Goal: Task Accomplishment & Management: Manage account settings

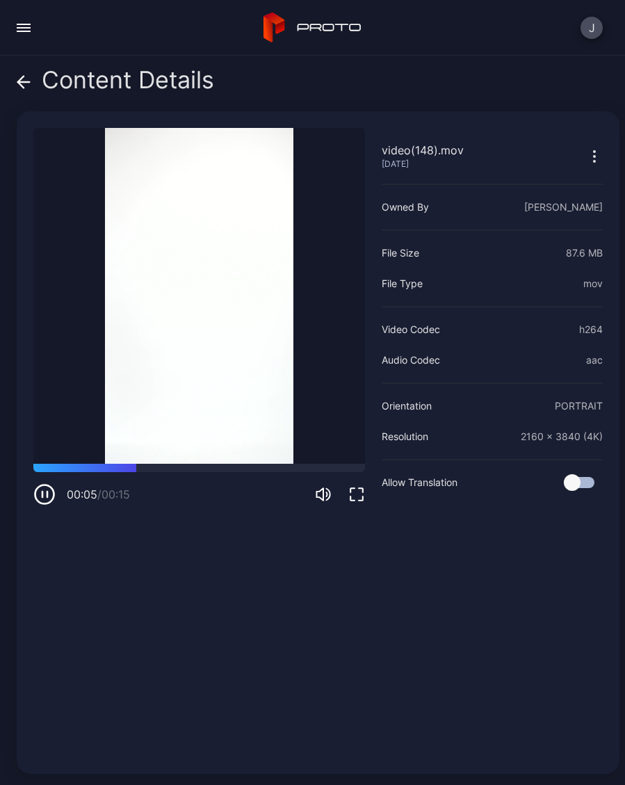
click at [25, 84] on icon at bounding box center [24, 82] width 14 height 14
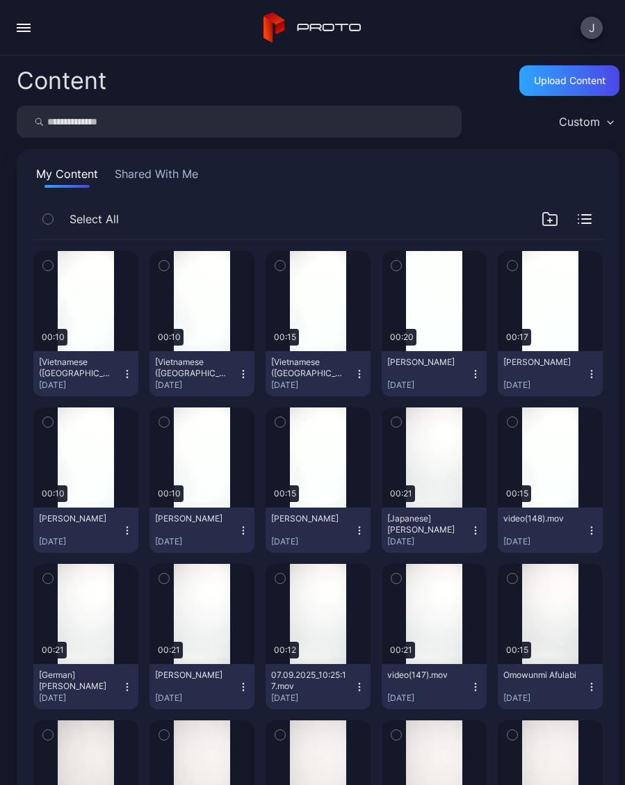
click at [594, 528] on icon "button" at bounding box center [591, 530] width 11 height 11
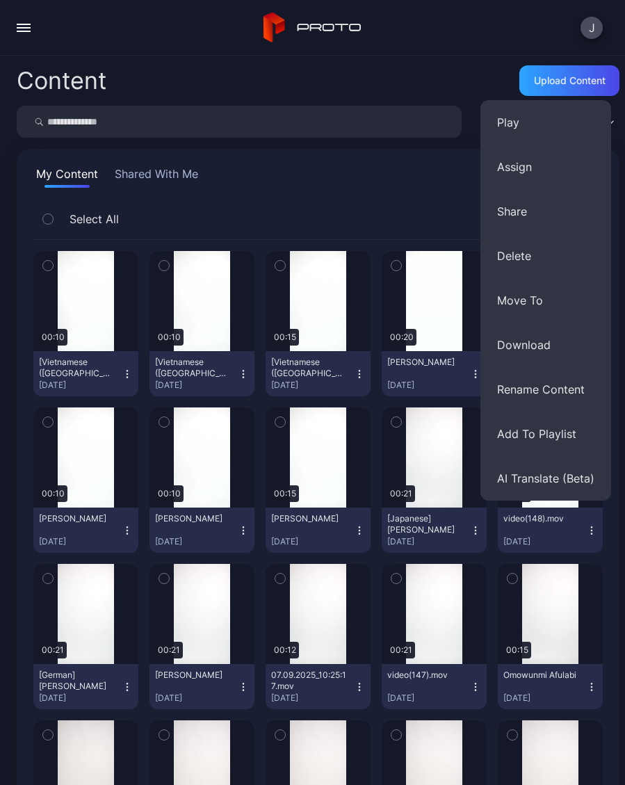
click at [530, 256] on button "Delete" at bounding box center [545, 256] width 131 height 44
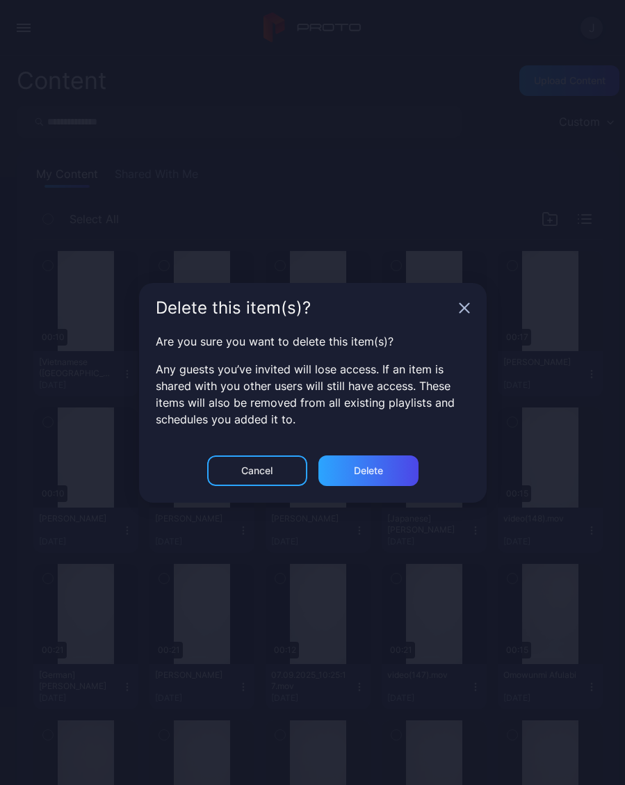
click at [393, 471] on div "Delete" at bounding box center [368, 470] width 100 height 31
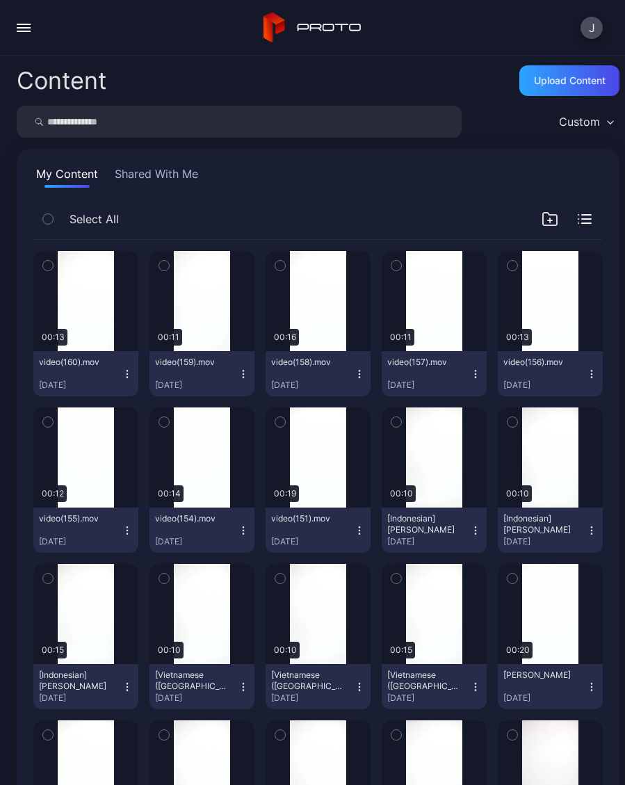
click at [302, 474] on div "Preview" at bounding box center [318, 457] width 105 height 100
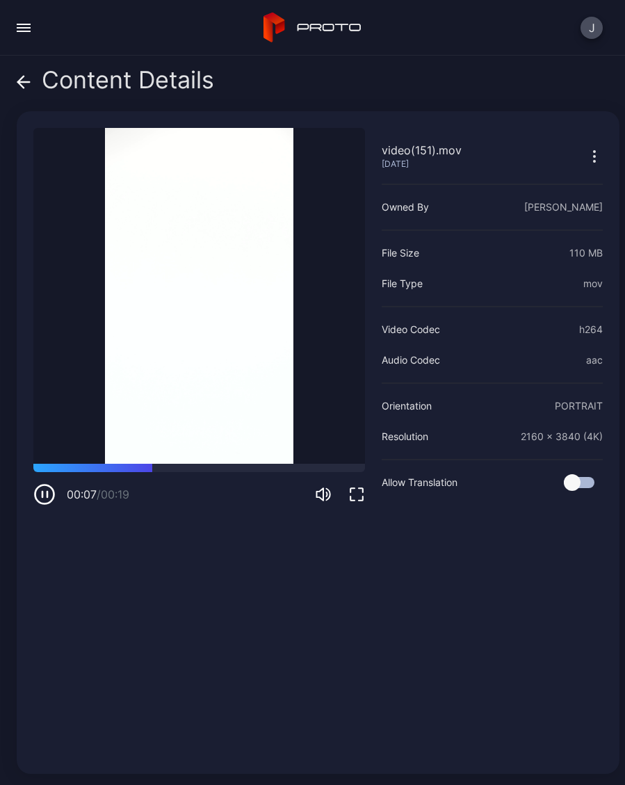
click at [33, 89] on div "Content Details" at bounding box center [115, 83] width 197 height 33
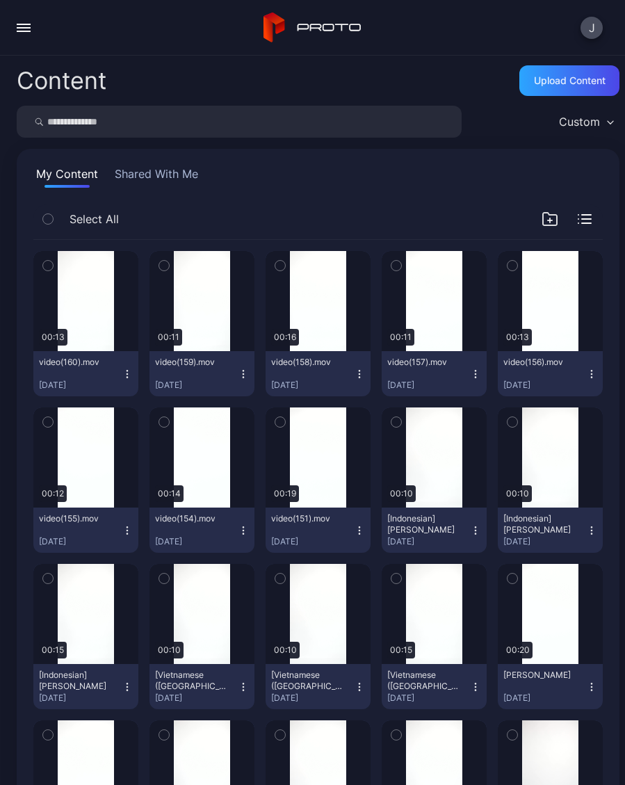
click at [0, 0] on div "Preview" at bounding box center [0, 0] width 0 height 0
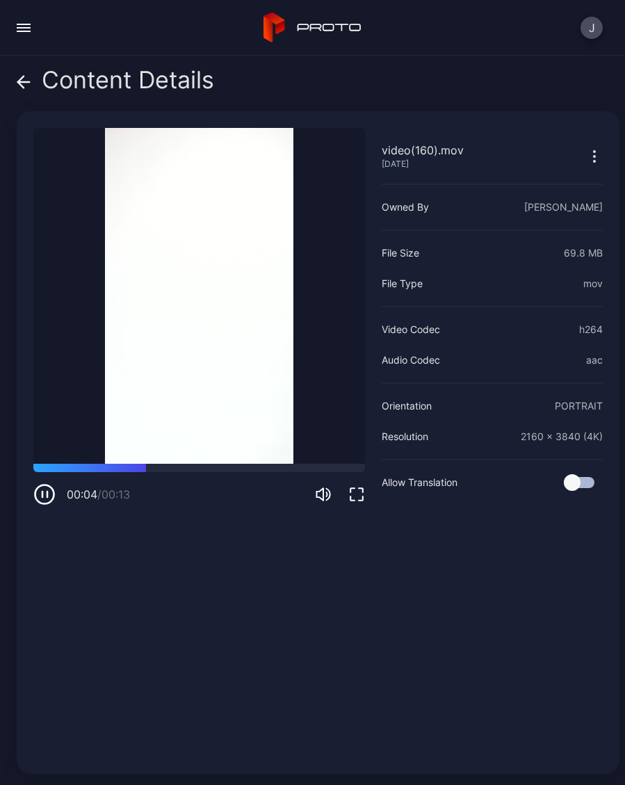
click at [28, 85] on icon at bounding box center [24, 82] width 14 height 14
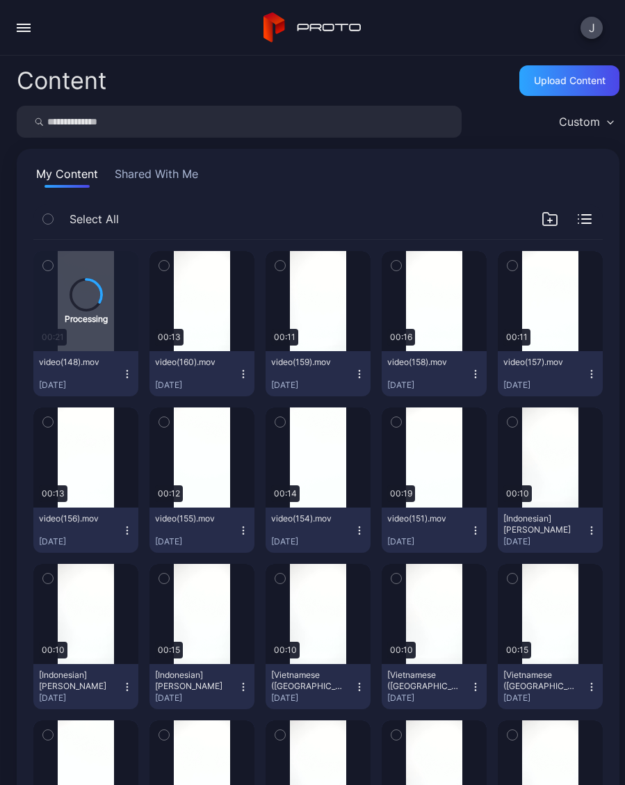
click at [436, 474] on div "Preview" at bounding box center [434, 457] width 105 height 100
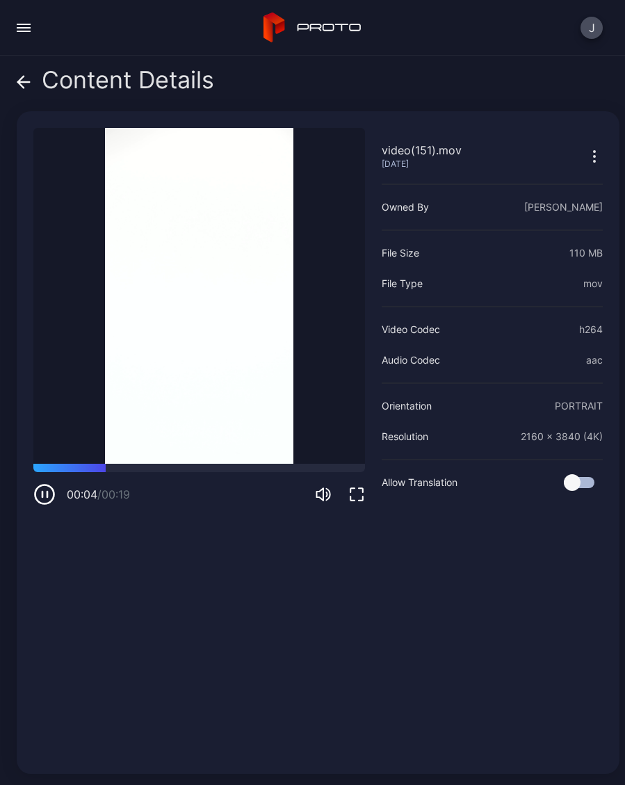
click at [29, 83] on icon at bounding box center [24, 82] width 14 height 14
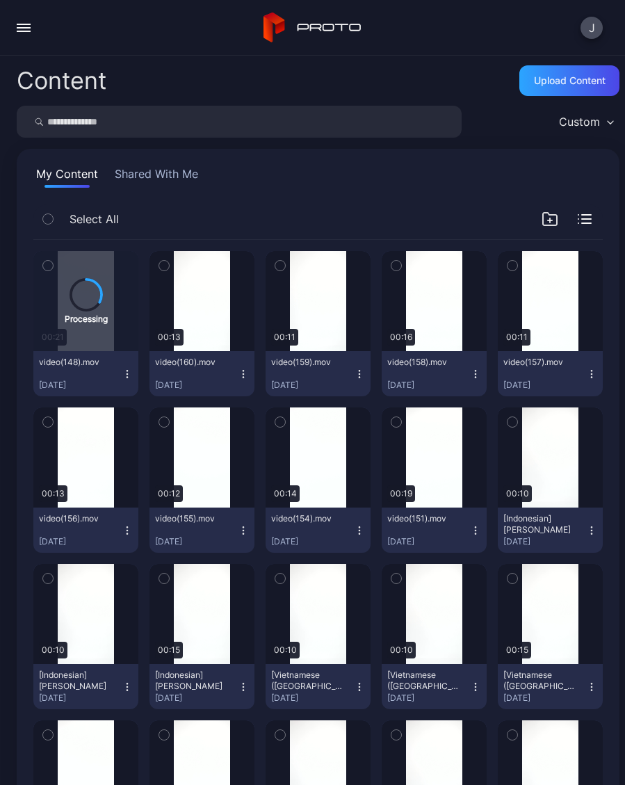
click at [476, 533] on icon "button" at bounding box center [475, 530] width 11 height 11
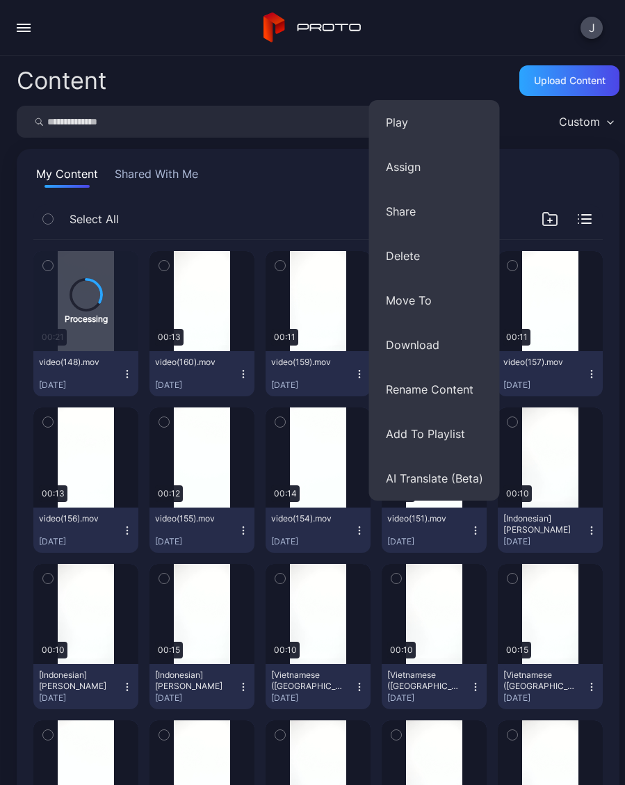
click at [452, 392] on button "Rename Content" at bounding box center [434, 389] width 131 height 44
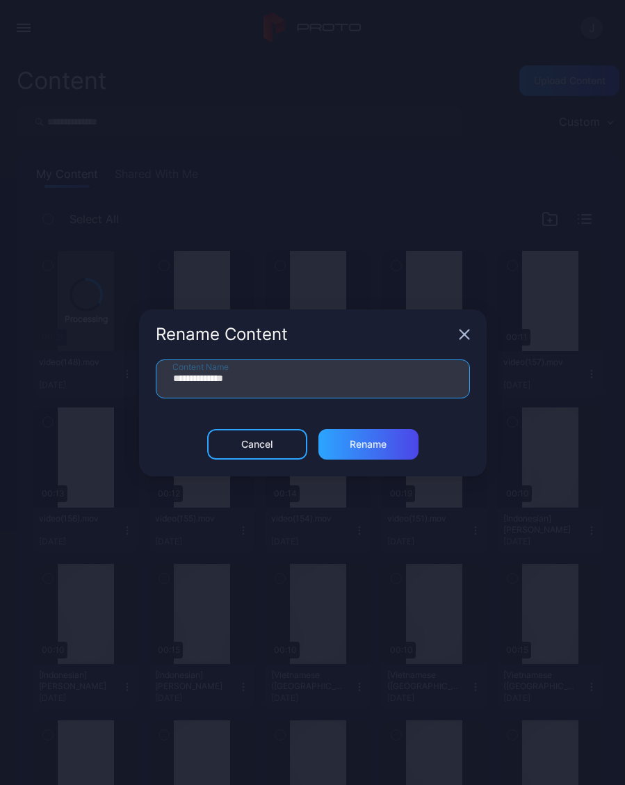
click at [310, 382] on input "**********" at bounding box center [313, 378] width 314 height 39
type input "*"
click at [391, 445] on div "Rename" at bounding box center [368, 444] width 100 height 31
type input "*******"
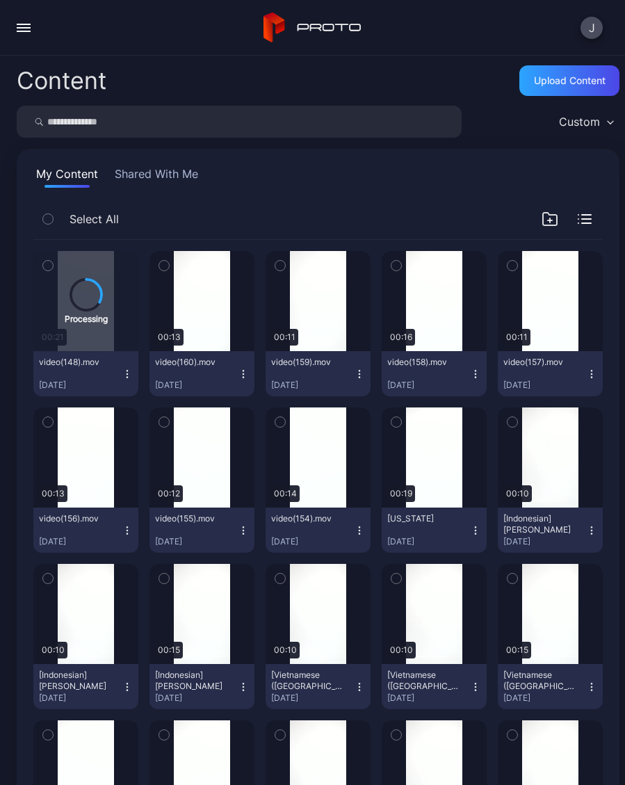
click at [0, 0] on div "Preview" at bounding box center [0, 0] width 0 height 0
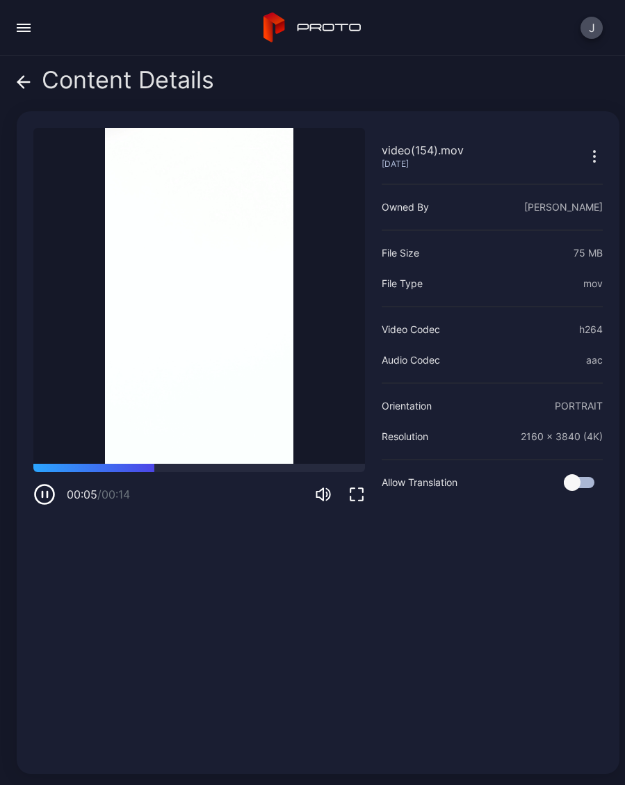
click at [28, 87] on icon at bounding box center [24, 82] width 14 height 14
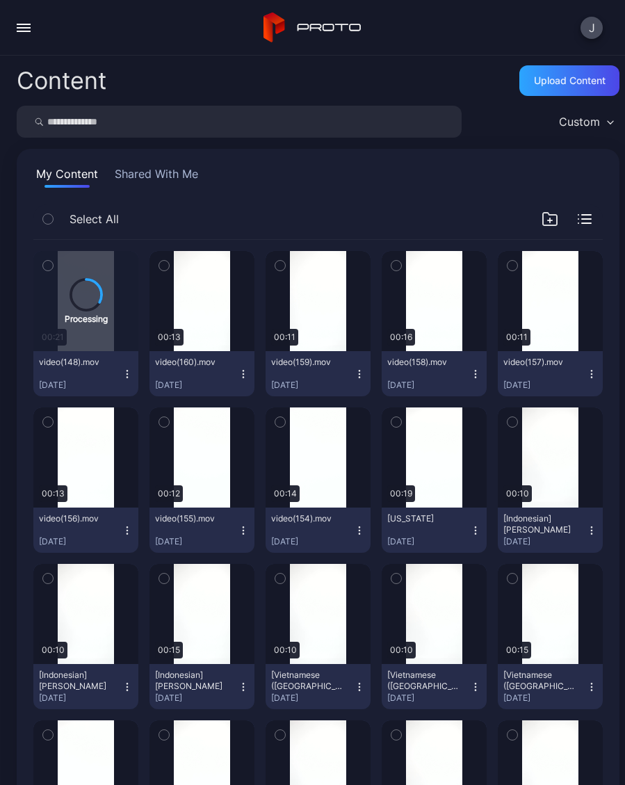
click at [356, 533] on icon "button" at bounding box center [359, 530] width 11 height 11
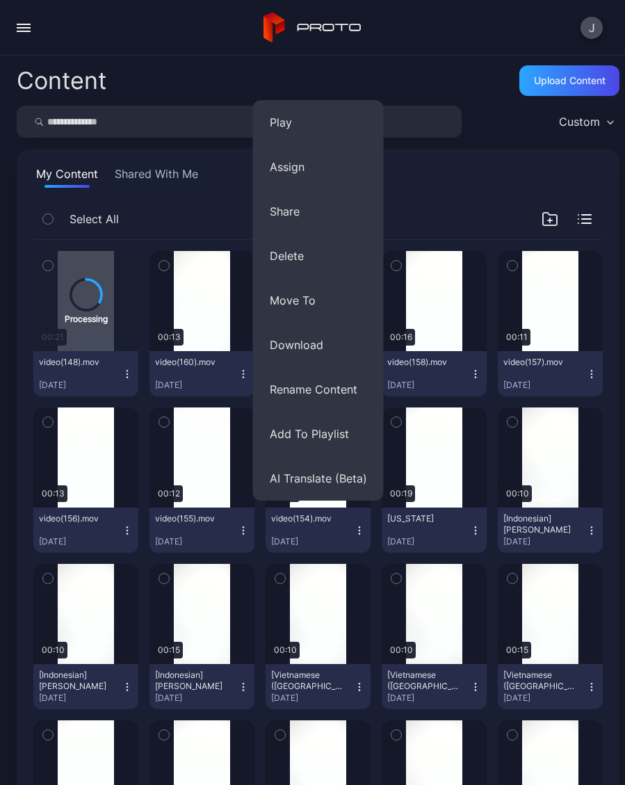
click at [313, 391] on button "Rename Content" at bounding box center [318, 389] width 131 height 44
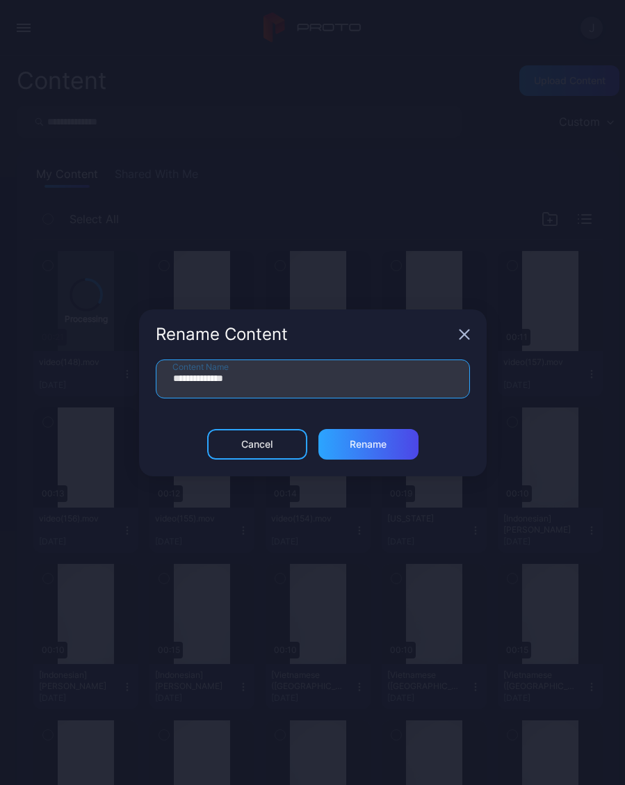
click at [284, 375] on input "**********" at bounding box center [313, 378] width 314 height 39
type input "*"
type input "*****"
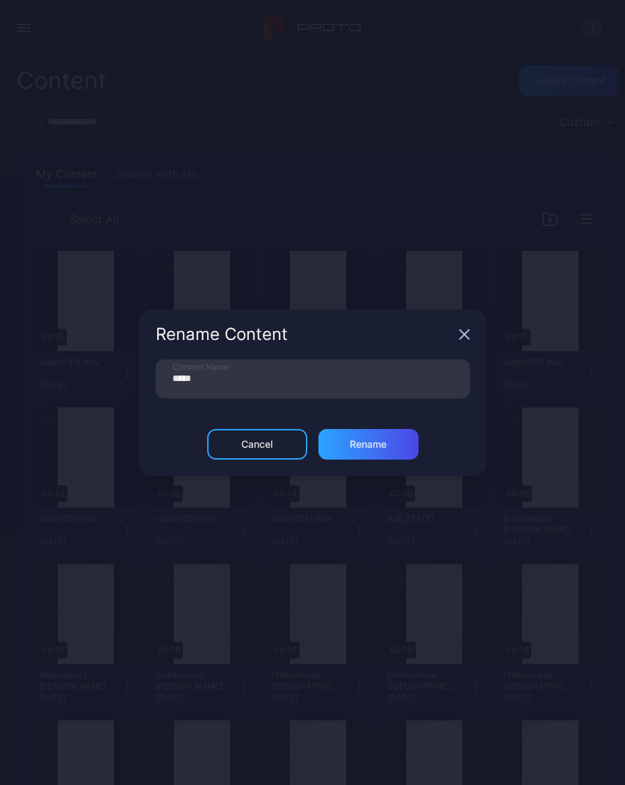
click at [391, 452] on div "Rename" at bounding box center [368, 444] width 100 height 31
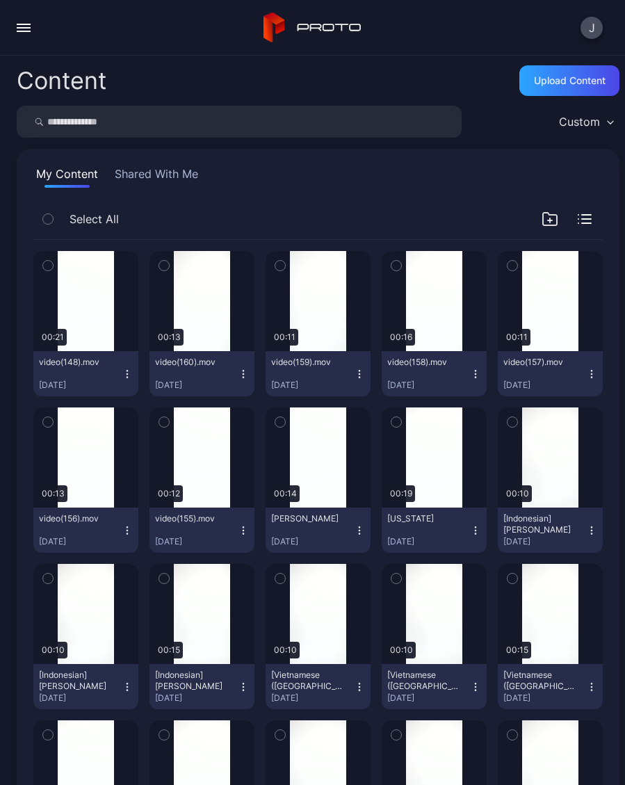
click at [248, 542] on button "video(155).mov [DATE]" at bounding box center [201, 530] width 105 height 45
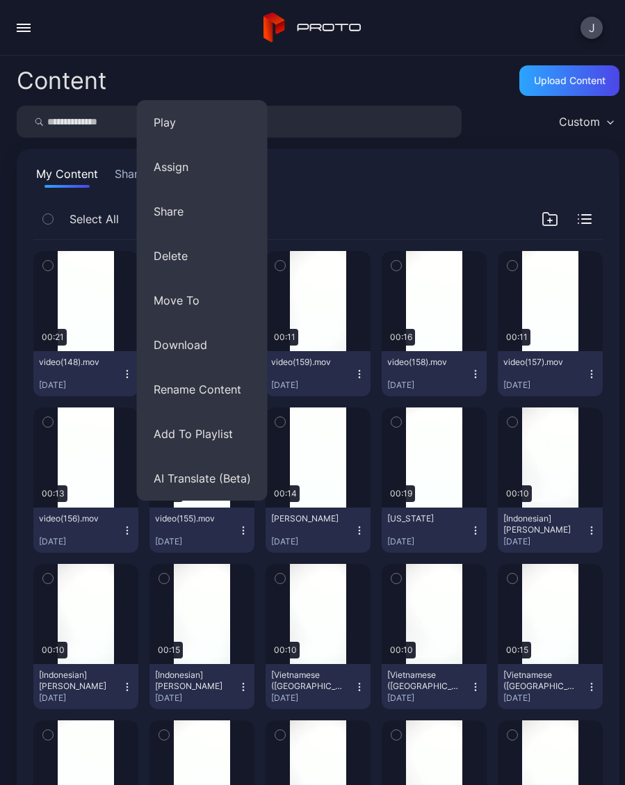
click at [218, 501] on div "Preview" at bounding box center [201, 457] width 105 height 100
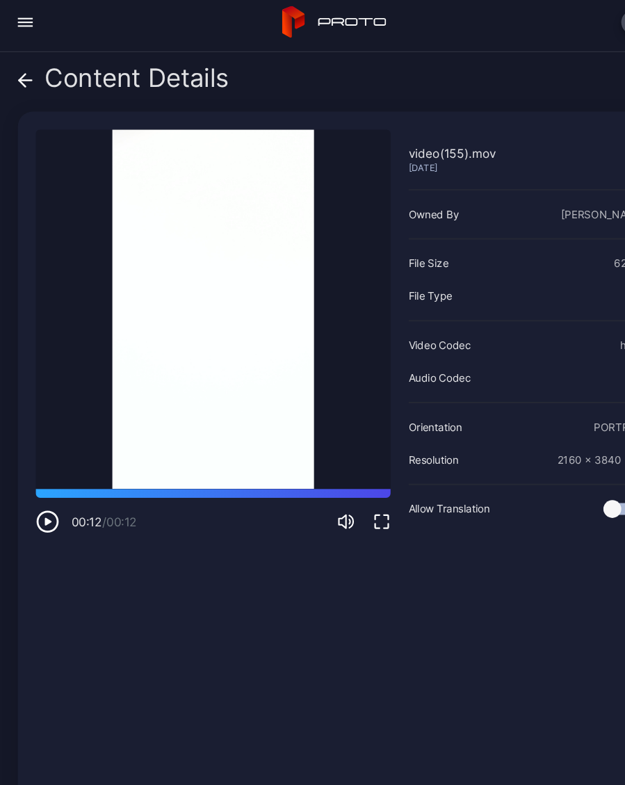
click at [26, 76] on icon at bounding box center [24, 82] width 14 height 14
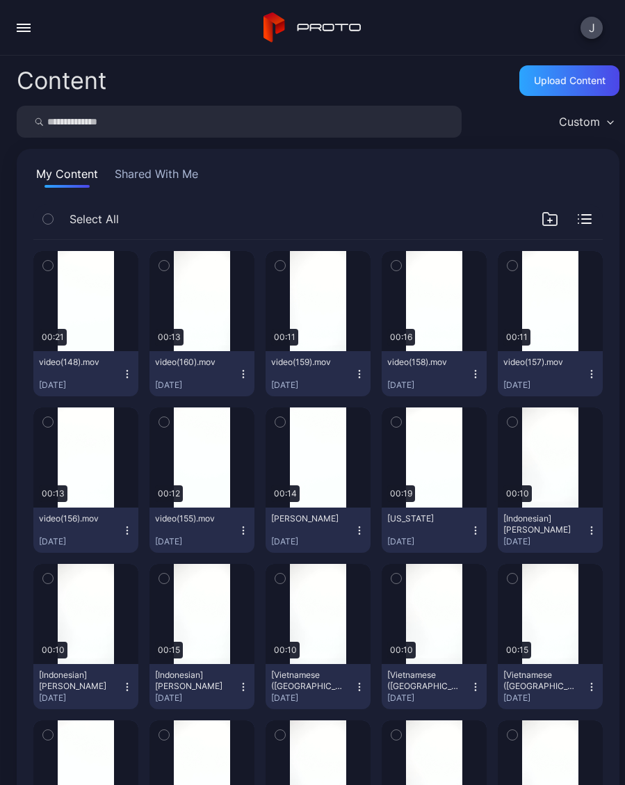
click at [573, 79] on div "Upload Content" at bounding box center [570, 80] width 72 height 11
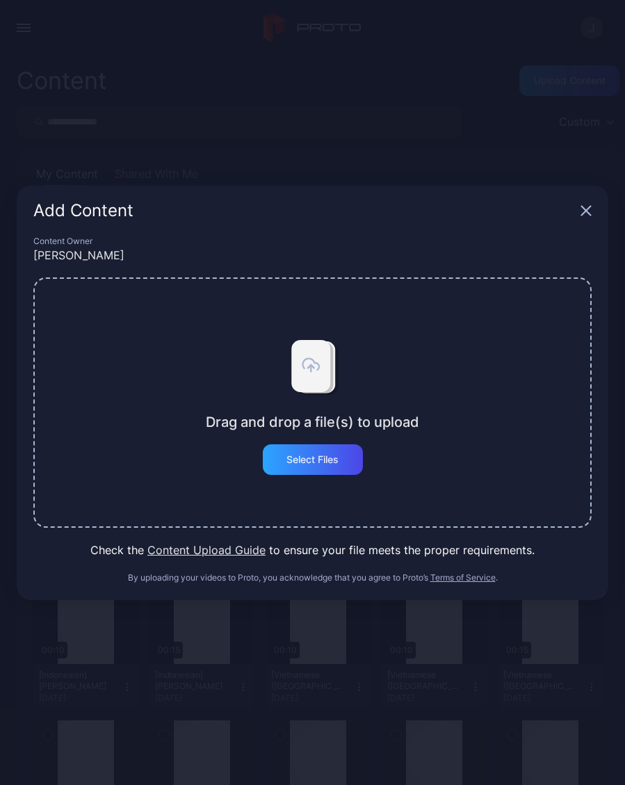
click at [316, 467] on div "Select Files" at bounding box center [313, 459] width 100 height 31
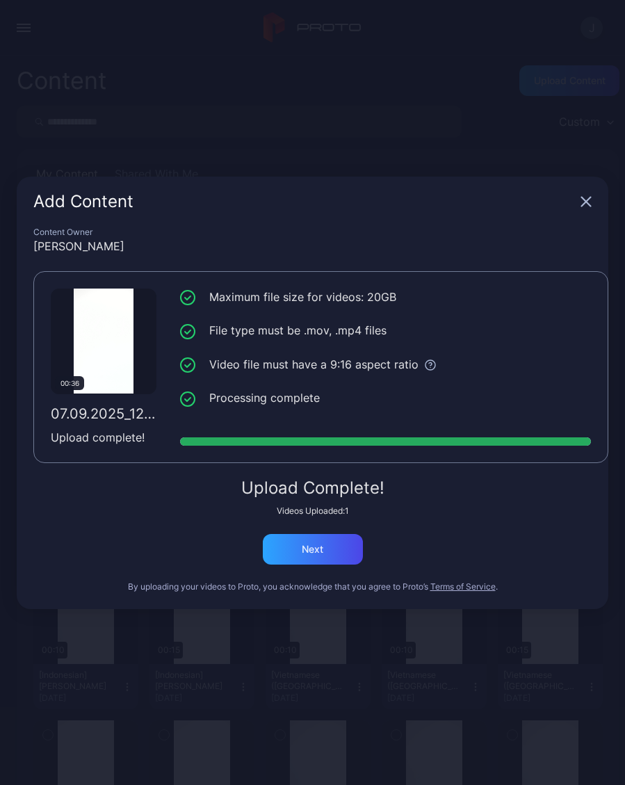
click at [318, 553] on div "Next" at bounding box center [313, 549] width 22 height 11
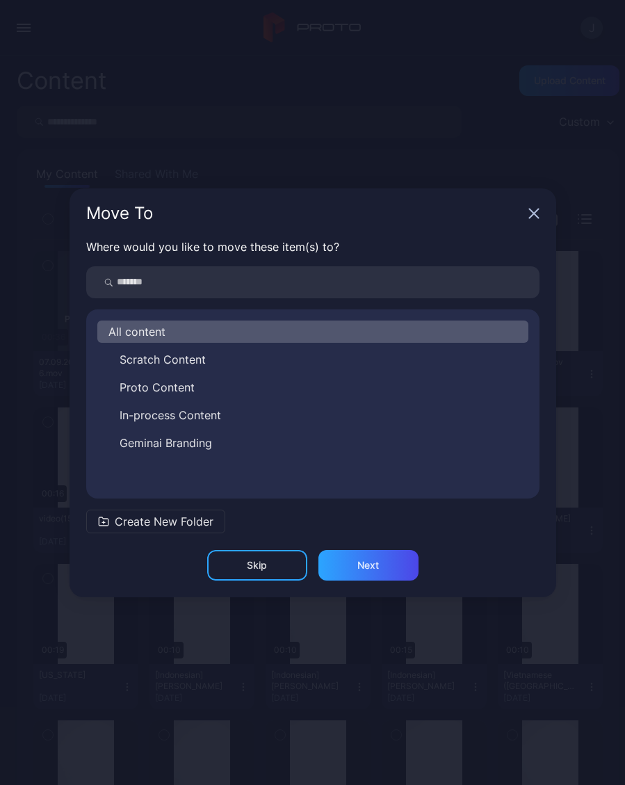
click at [528, 214] on icon "button" at bounding box center [533, 213] width 11 height 11
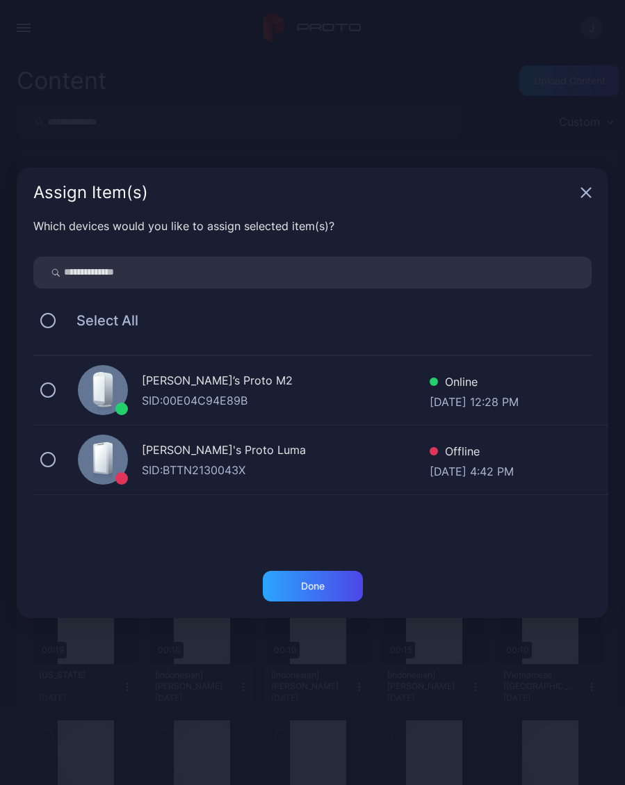
click at [588, 197] on icon "button" at bounding box center [586, 192] width 11 height 11
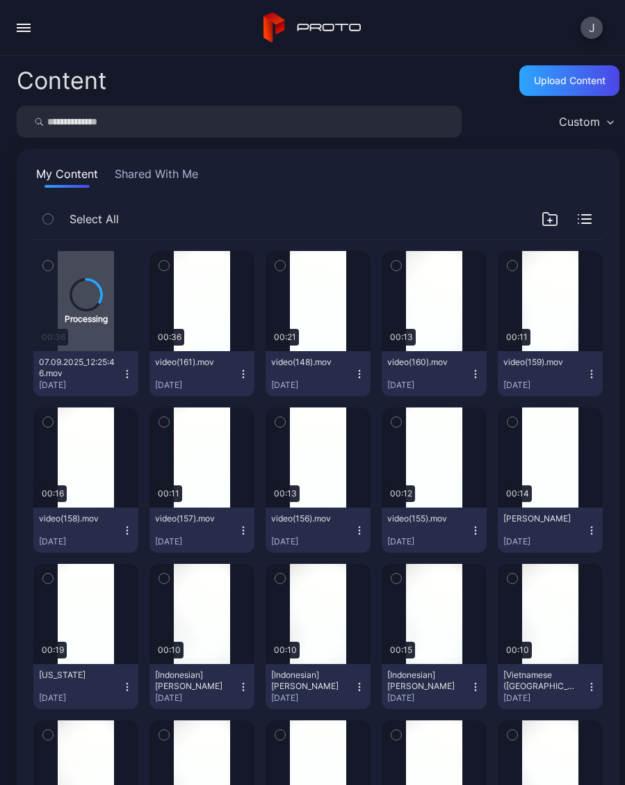
click at [0, 0] on div "Preview" at bounding box center [0, 0] width 0 height 0
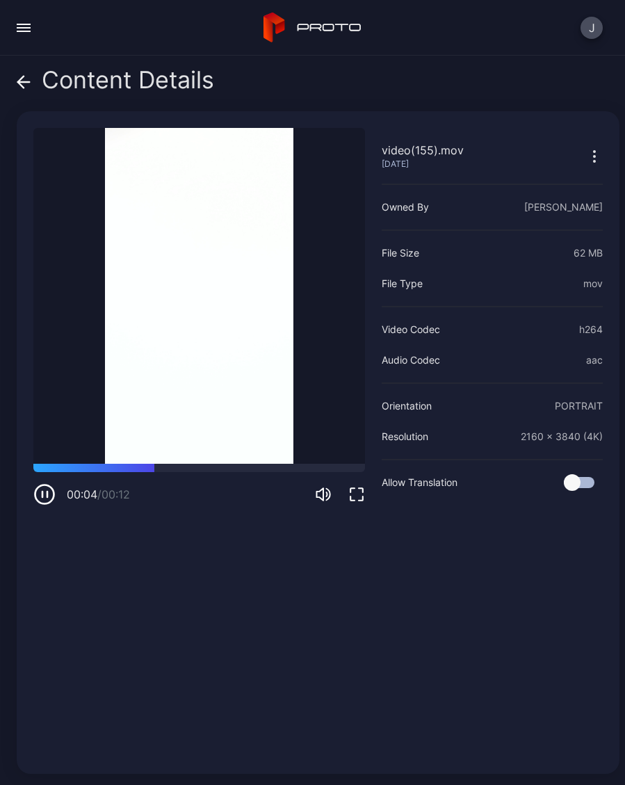
click at [27, 82] on icon at bounding box center [24, 82] width 12 height 0
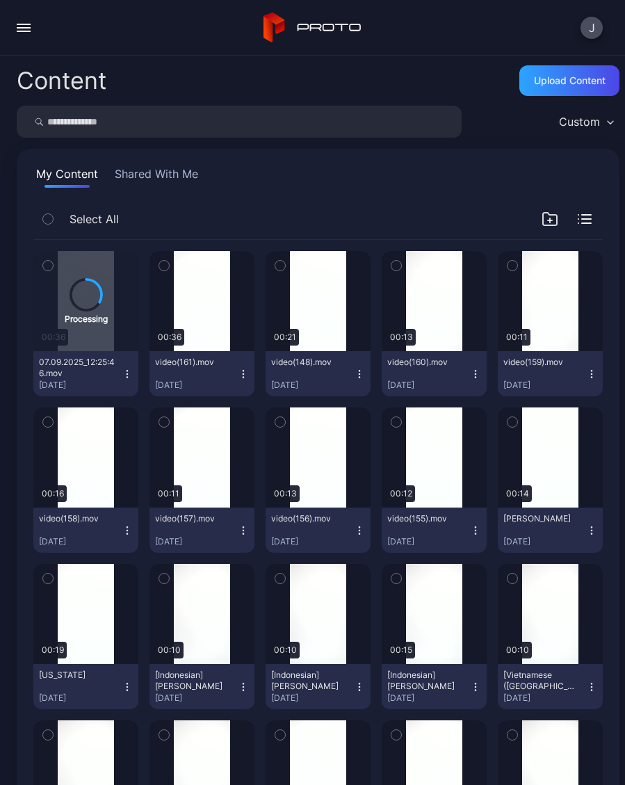
click at [477, 537] on button "video(155).mov [DATE]" at bounding box center [434, 530] width 105 height 45
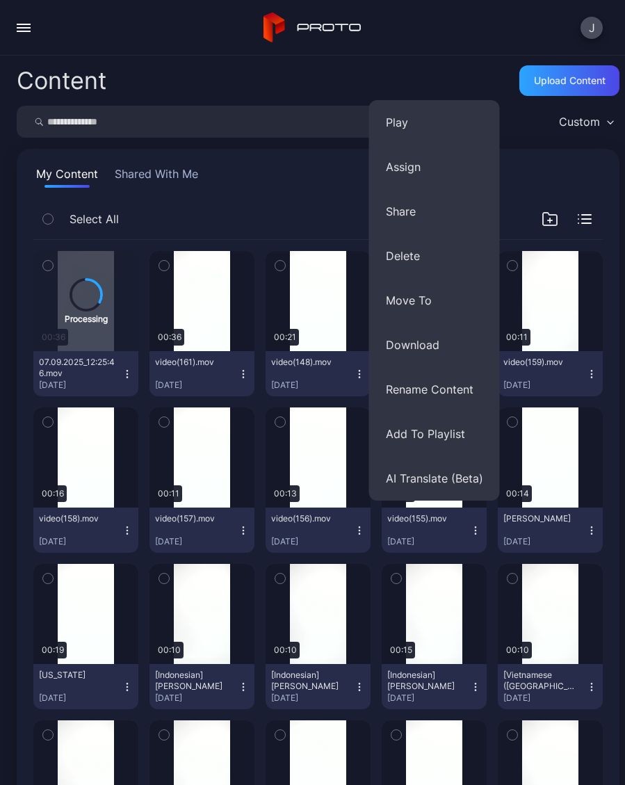
click at [467, 391] on button "Rename Content" at bounding box center [434, 389] width 131 height 44
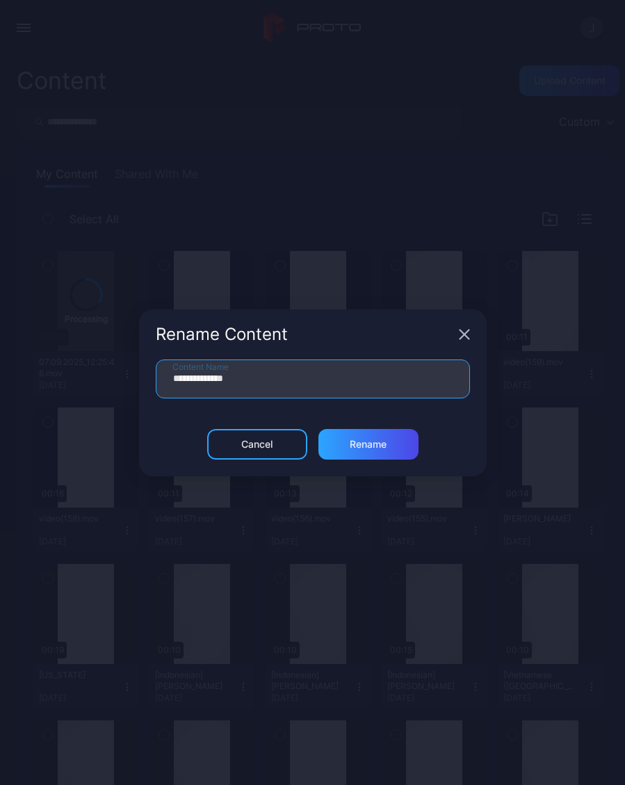
click at [279, 384] on input "**********" at bounding box center [313, 378] width 314 height 39
type input "*"
type input "****"
click at [387, 448] on div "Rename" at bounding box center [368, 444] width 100 height 31
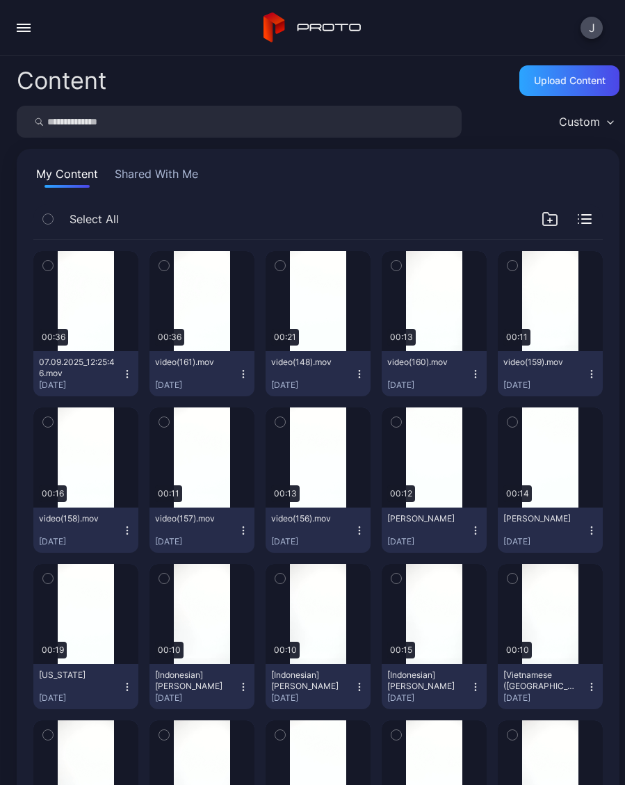
click at [575, 82] on div "Upload Content" at bounding box center [570, 80] width 72 height 11
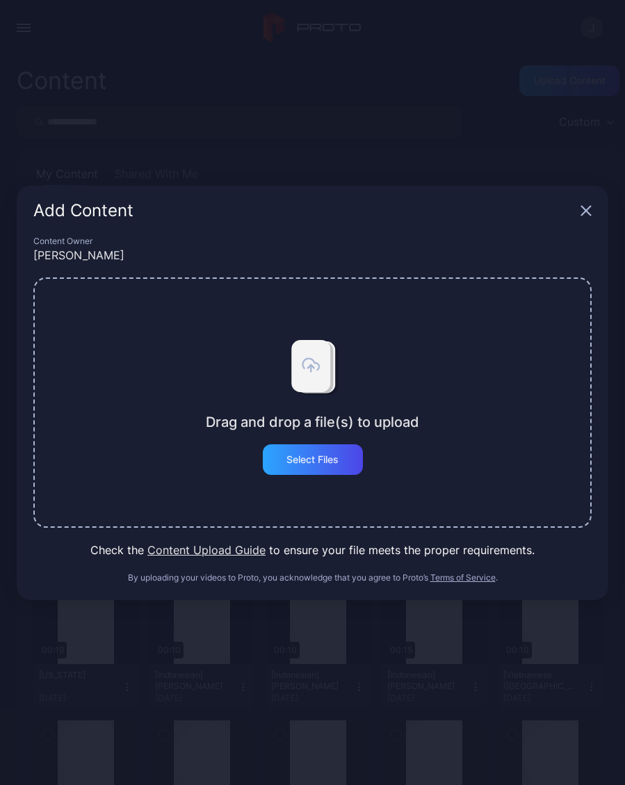
click at [316, 465] on div "Select Files" at bounding box center [312, 459] width 52 height 11
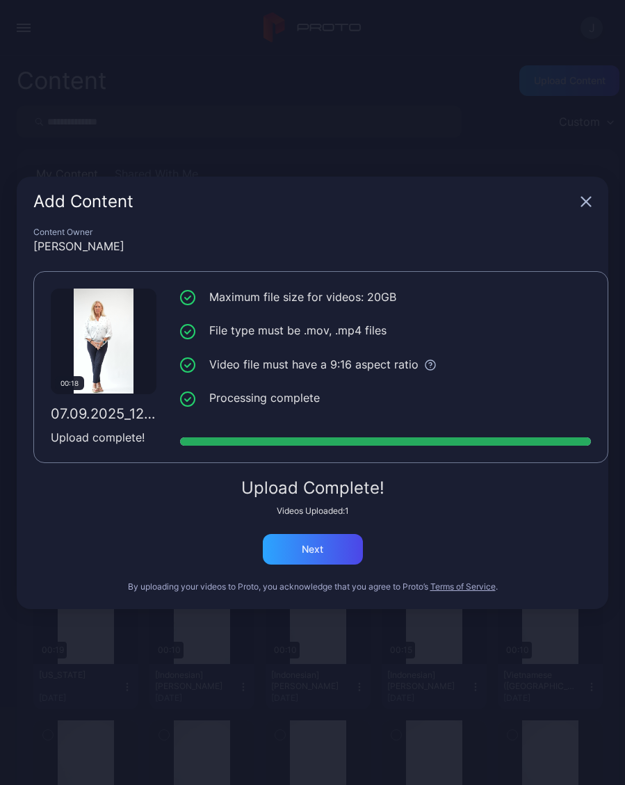
click at [330, 551] on div "Next" at bounding box center [313, 549] width 100 height 31
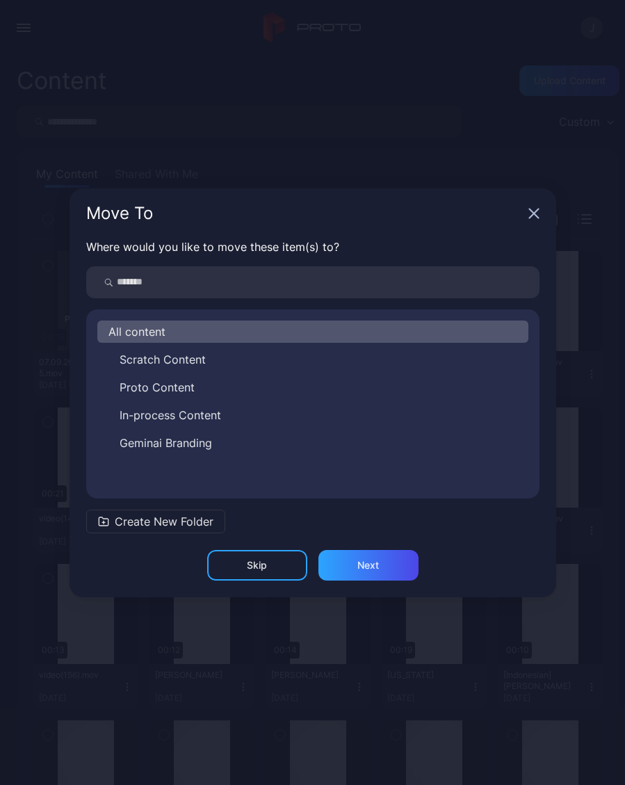
click at [538, 213] on icon "button" at bounding box center [533, 213] width 11 height 11
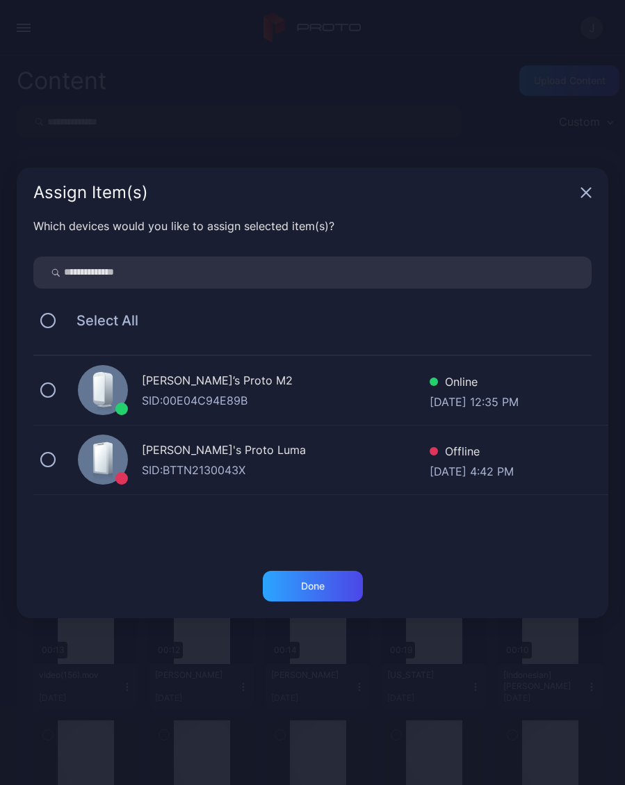
click at [590, 189] on icon "button" at bounding box center [586, 192] width 9 height 9
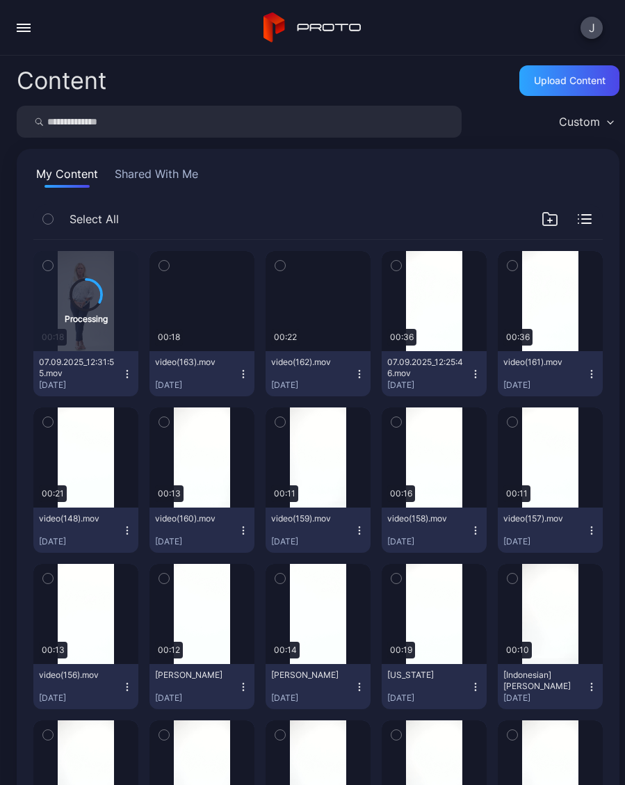
click at [0, 0] on div "Preview" at bounding box center [0, 0] width 0 height 0
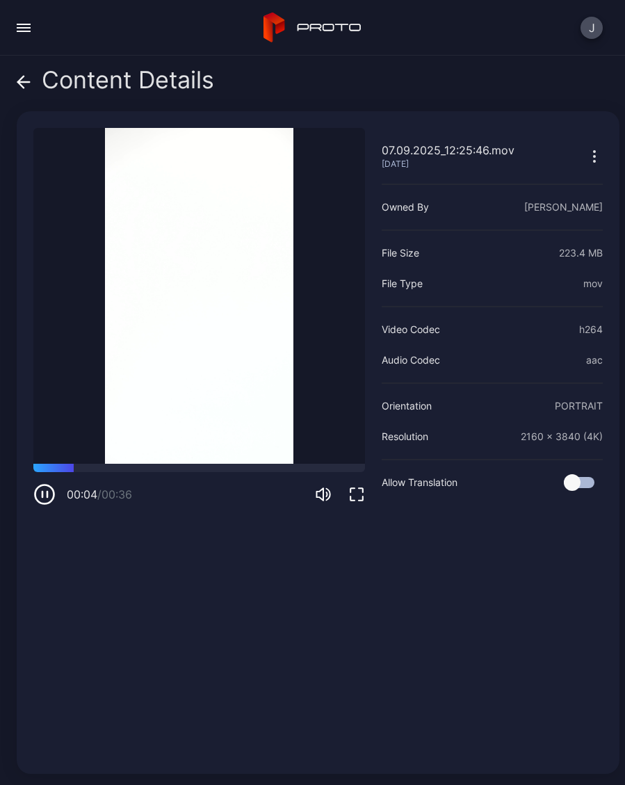
click at [26, 92] on span at bounding box center [24, 80] width 14 height 26
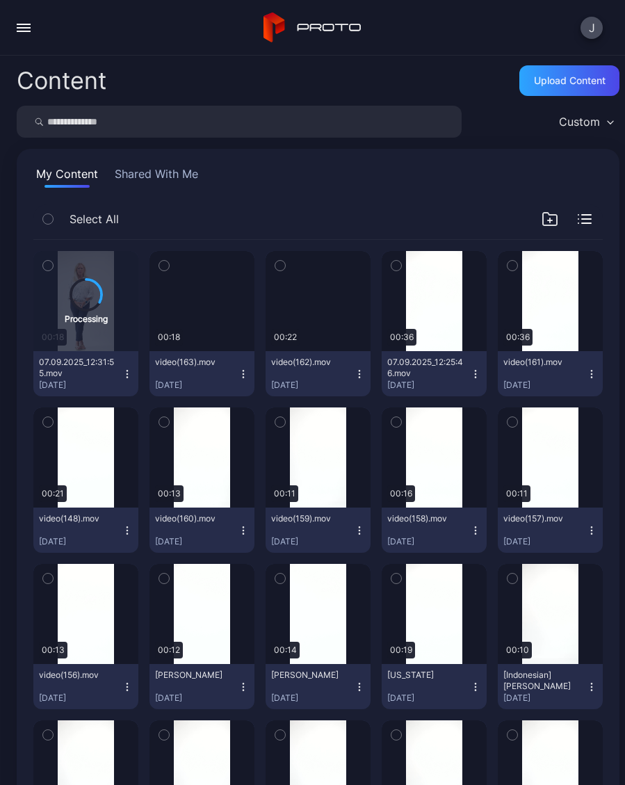
click at [482, 375] on button "07.09.2025_12:25:46.mov [DATE]" at bounding box center [434, 373] width 105 height 45
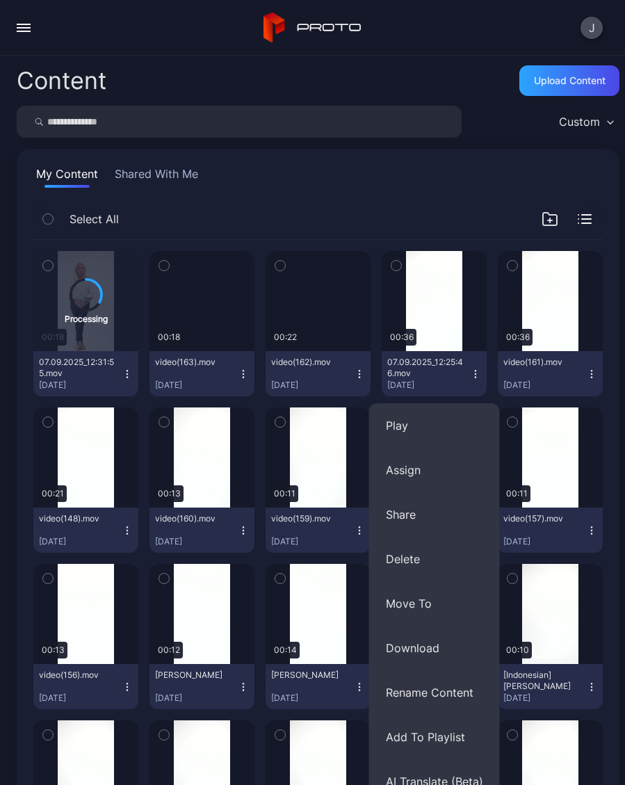
click at [478, 690] on button "Rename Content" at bounding box center [434, 692] width 131 height 44
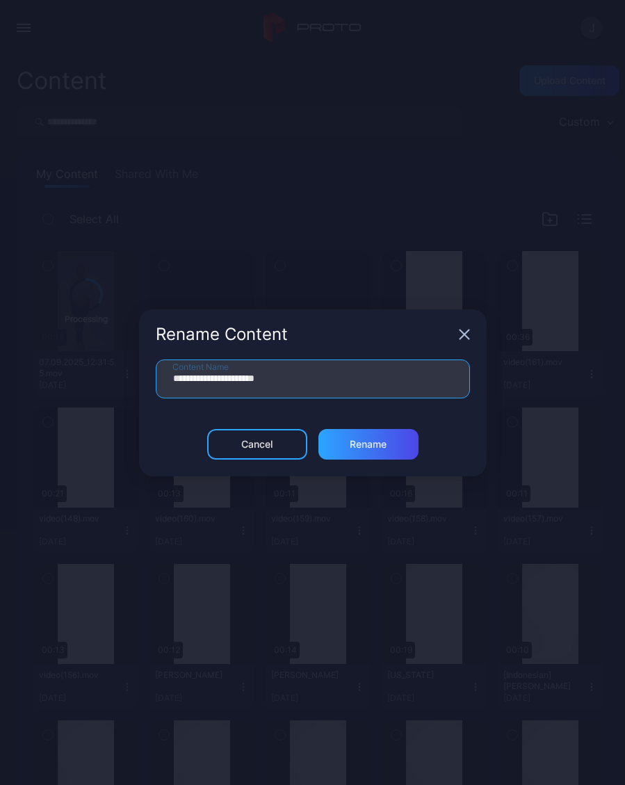
click at [339, 385] on input "**********" at bounding box center [313, 378] width 314 height 39
type input "**"
type input "**********"
click at [395, 449] on div "Rename" at bounding box center [368, 444] width 100 height 31
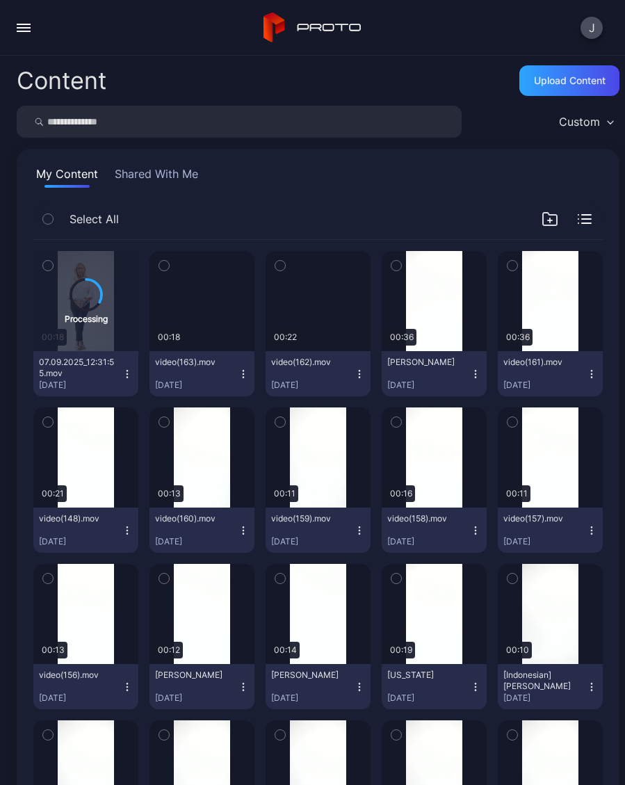
click at [0, 0] on div "Preview" at bounding box center [0, 0] width 0 height 0
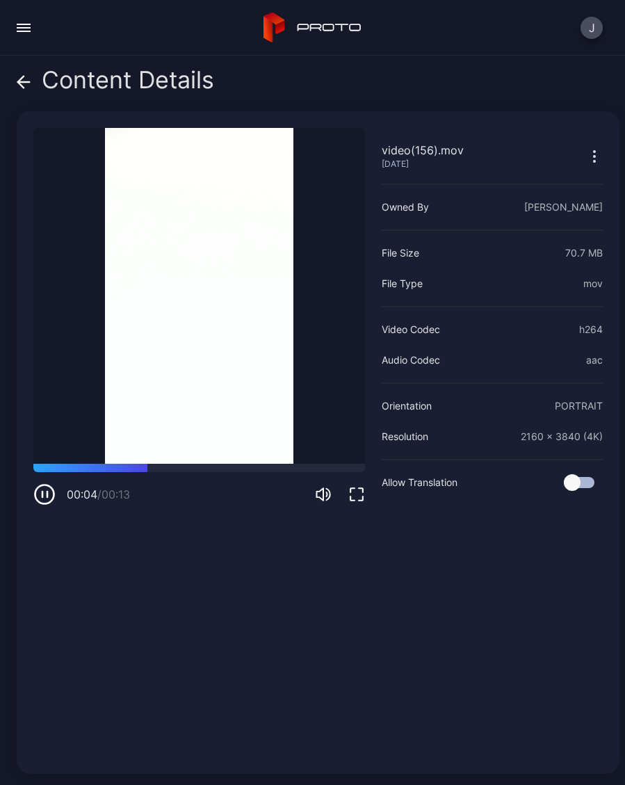
click at [29, 90] on span at bounding box center [24, 80] width 14 height 26
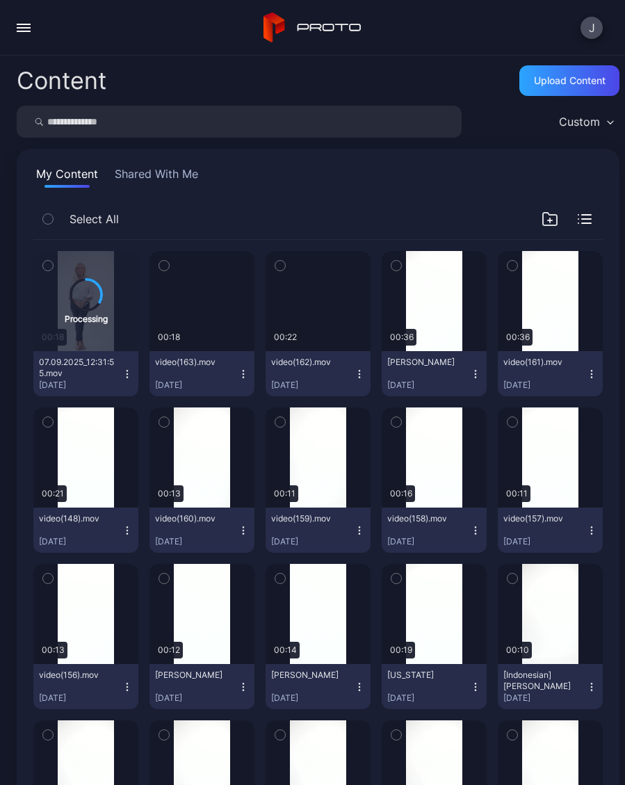
click at [0, 0] on div "Preview" at bounding box center [0, 0] width 0 height 0
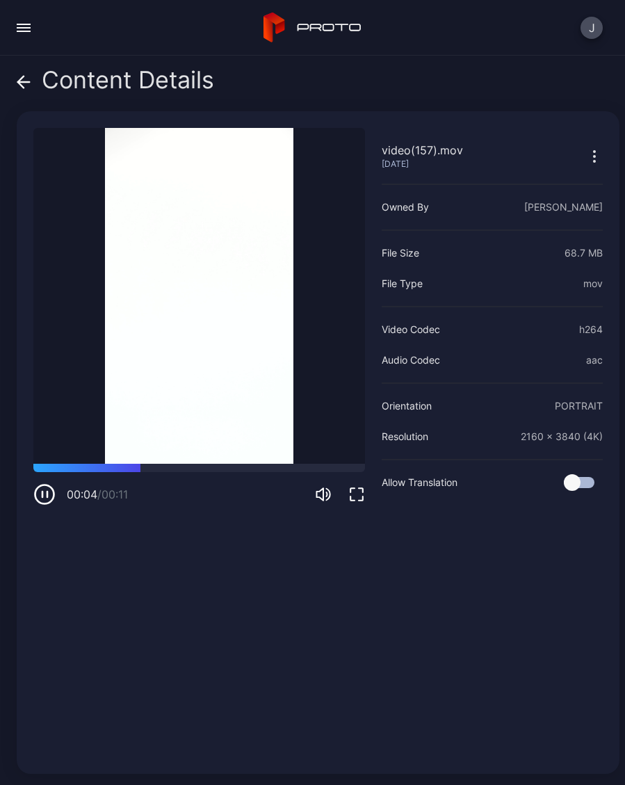
click at [38, 90] on div "Content Details" at bounding box center [115, 83] width 197 height 33
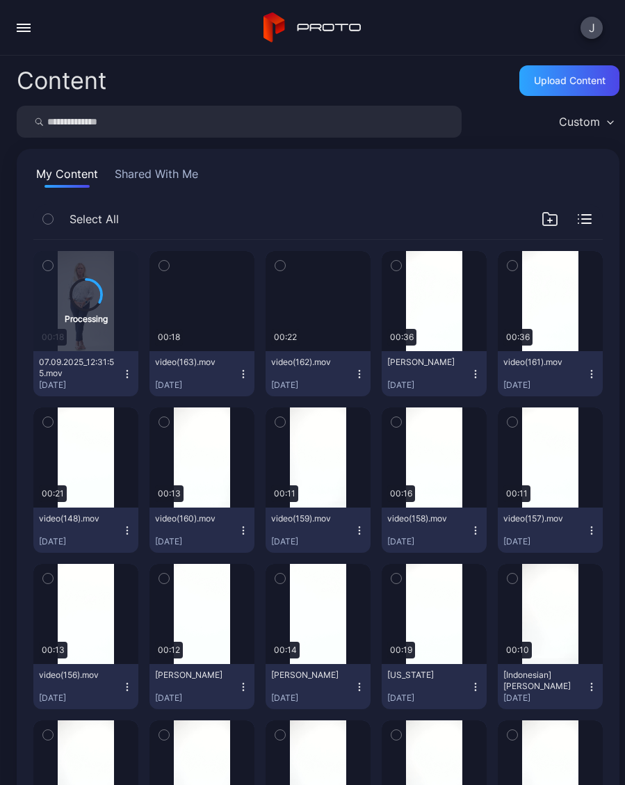
click at [131, 698] on button "video(156).mov [DATE]" at bounding box center [85, 686] width 105 height 45
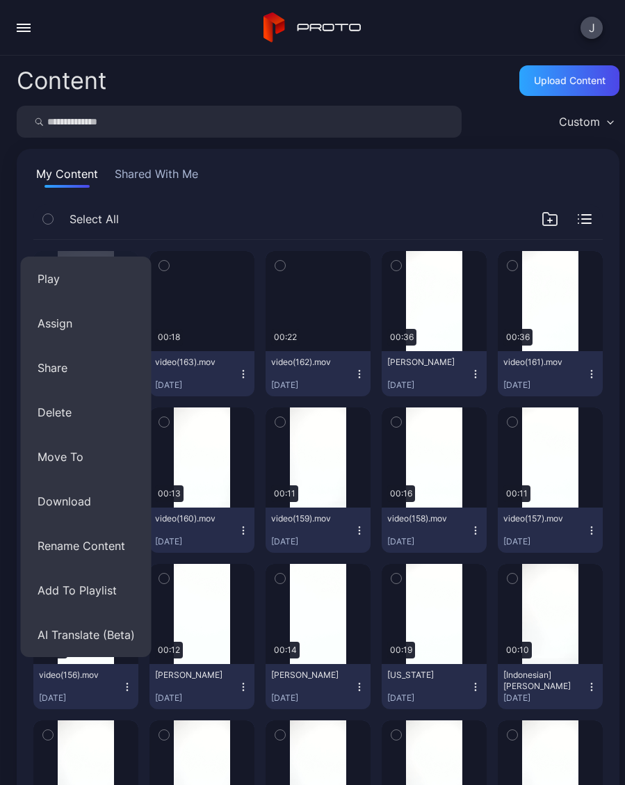
click at [128, 552] on button "Rename Content" at bounding box center [86, 546] width 131 height 44
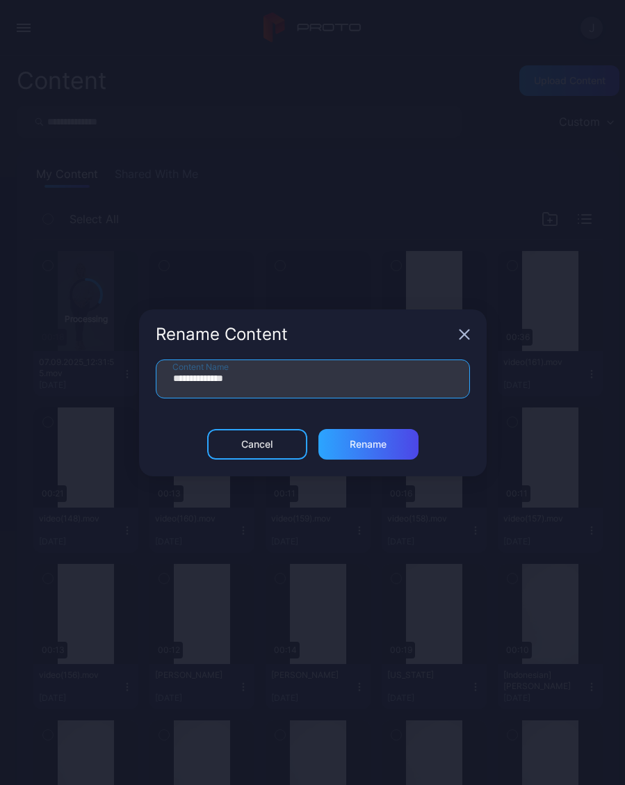
click at [280, 384] on input "**********" at bounding box center [313, 378] width 314 height 39
type input "*"
type input "****"
click at [395, 448] on div "Rename" at bounding box center [368, 444] width 100 height 31
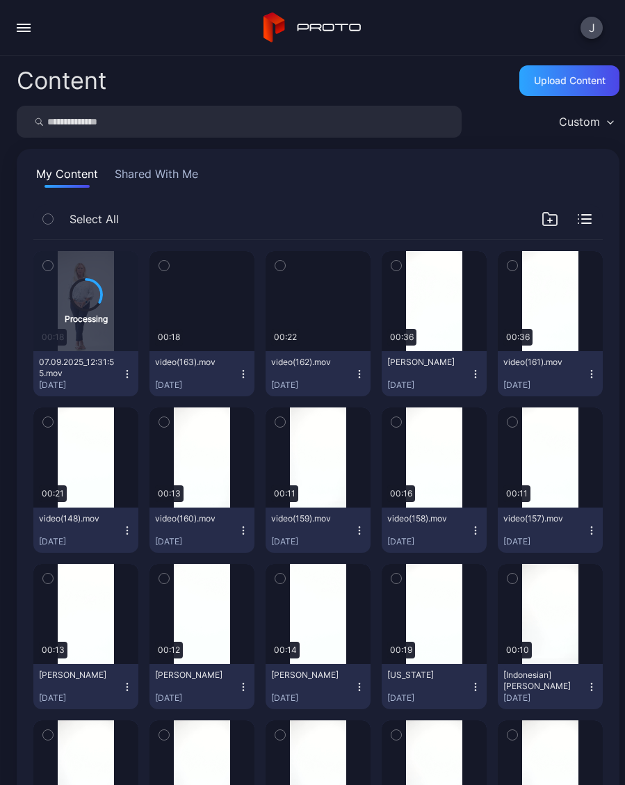
click at [0, 0] on div "Preview" at bounding box center [0, 0] width 0 height 0
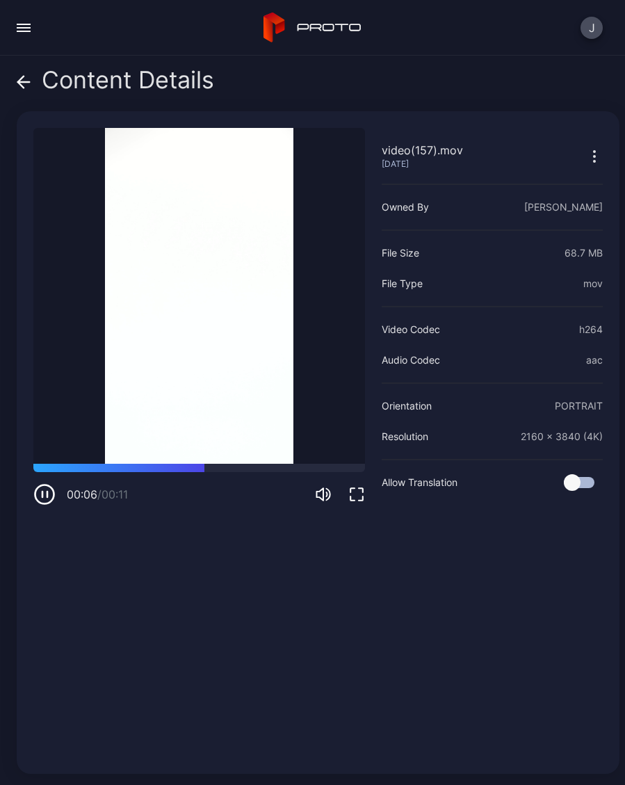
click at [27, 84] on icon at bounding box center [24, 82] width 14 height 14
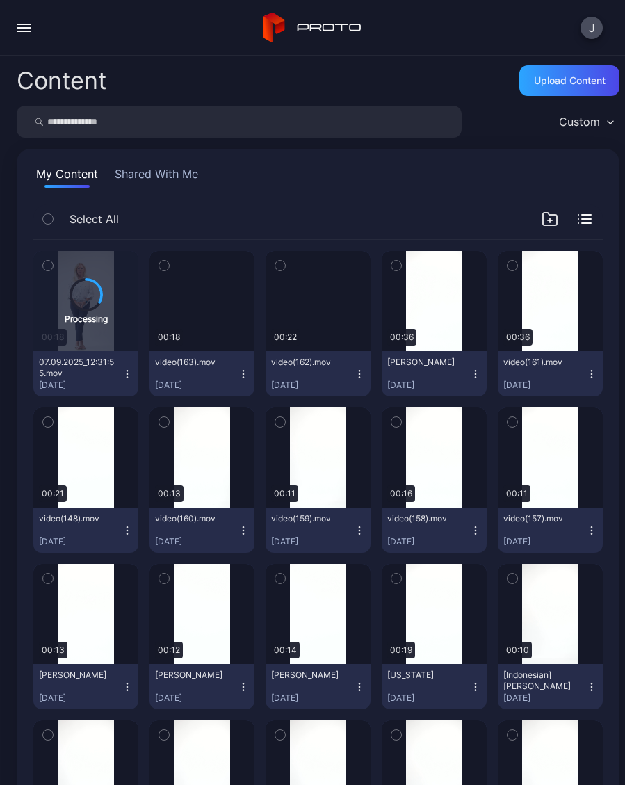
click at [0, 0] on div "Preview" at bounding box center [0, 0] width 0 height 0
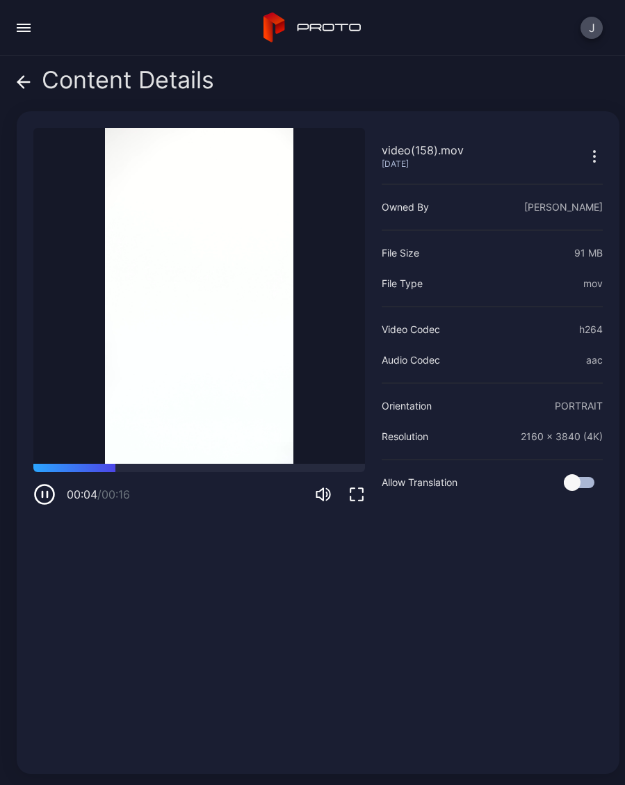
click at [24, 83] on icon at bounding box center [24, 82] width 14 height 14
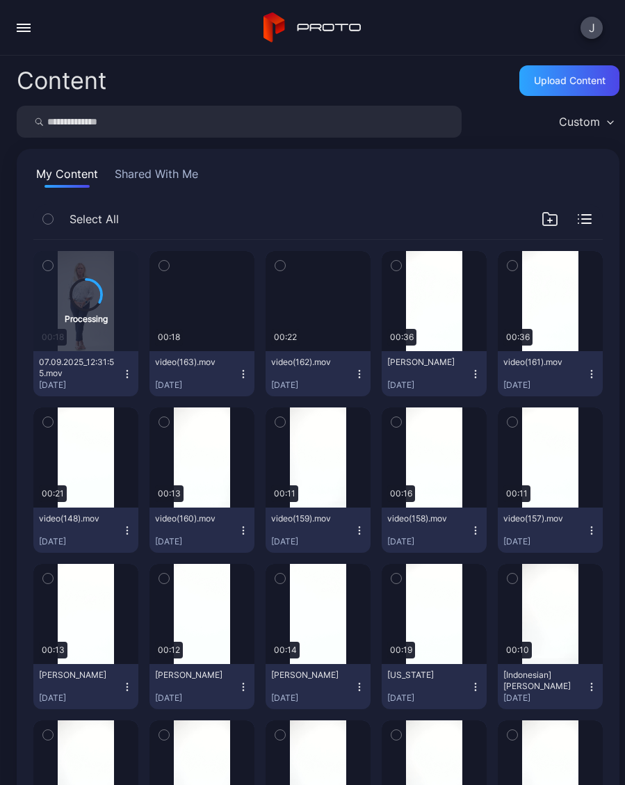
click at [595, 534] on icon "button" at bounding box center [591, 530] width 11 height 11
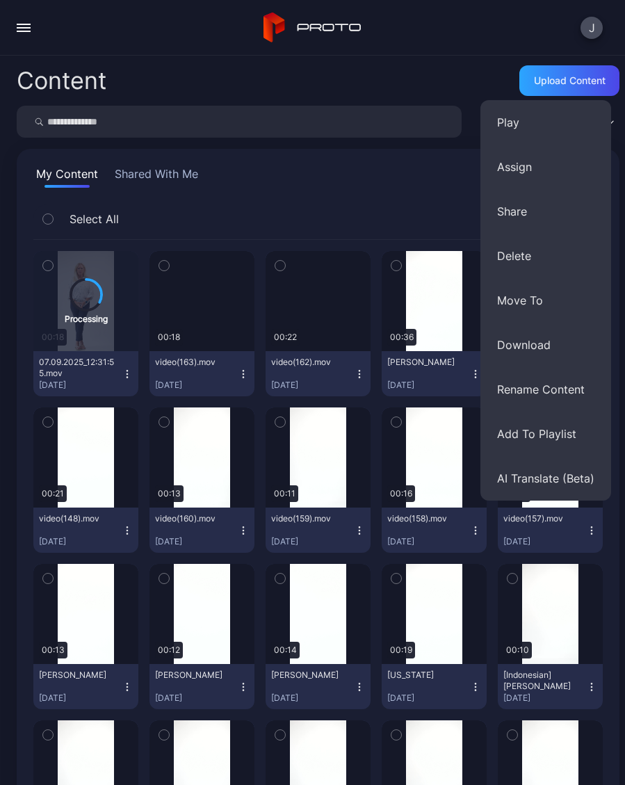
click at [581, 393] on button "Rename Content" at bounding box center [545, 389] width 131 height 44
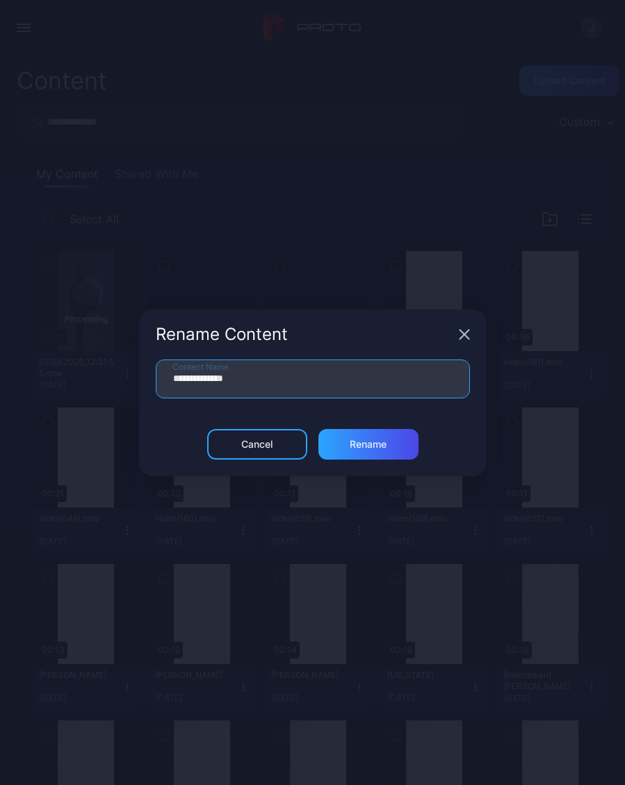
click at [289, 379] on input "**********" at bounding box center [313, 378] width 314 height 39
type input "*"
type input "***"
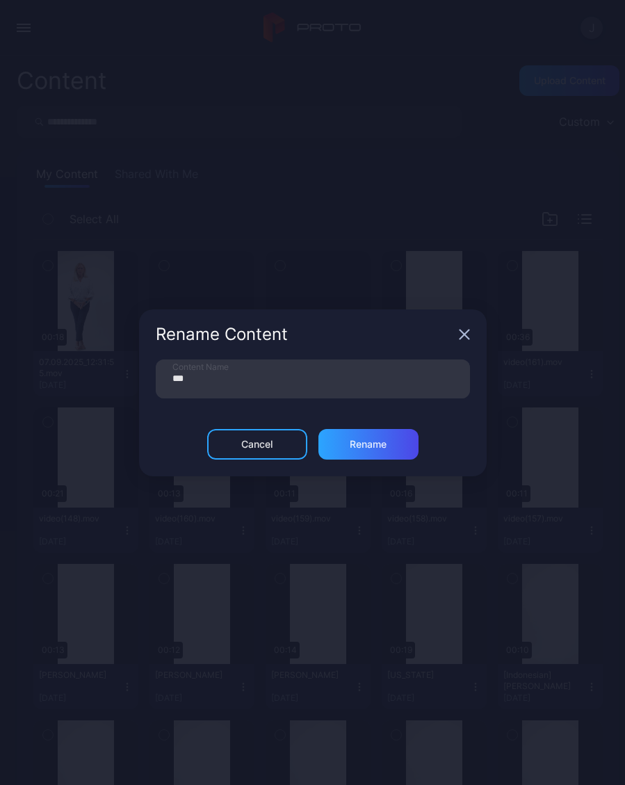
click at [382, 446] on div "Rename" at bounding box center [368, 444] width 37 height 11
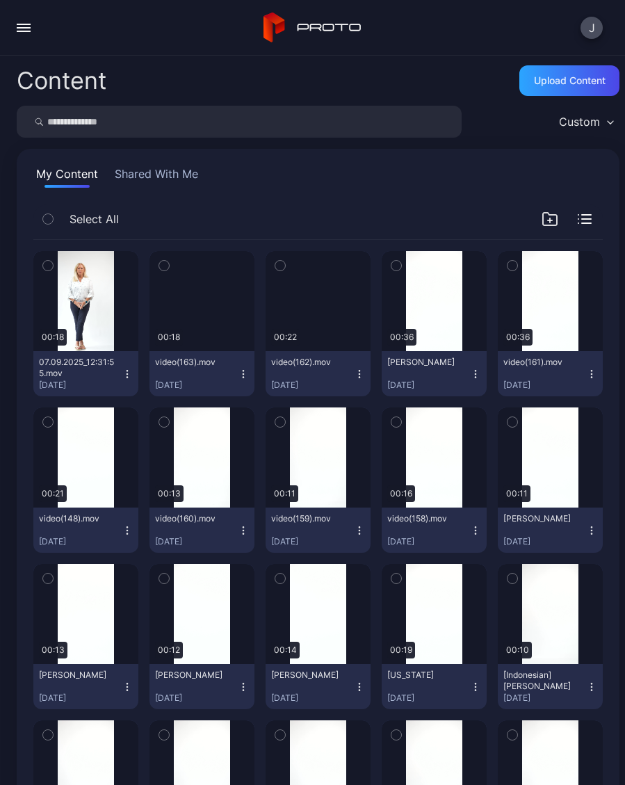
click at [478, 526] on icon "button" at bounding box center [475, 530] width 11 height 11
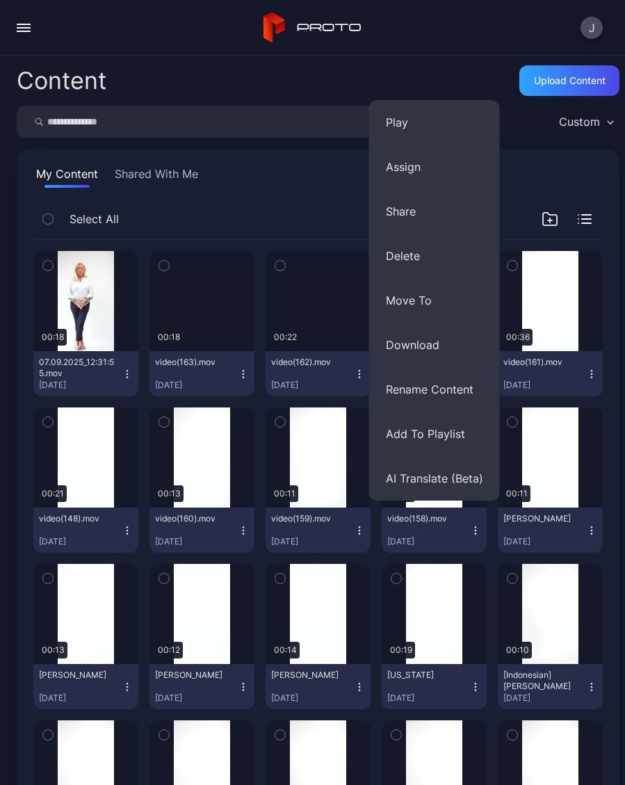
click at [455, 396] on button "Rename Content" at bounding box center [434, 389] width 131 height 44
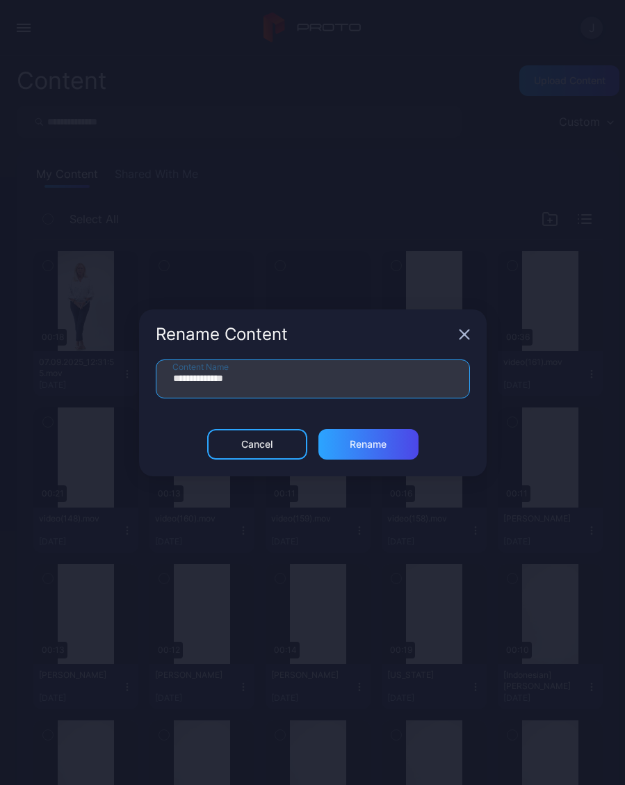
click at [310, 381] on input "**********" at bounding box center [313, 378] width 314 height 39
type input "*"
type input "******"
click at [391, 452] on div "Rename" at bounding box center [368, 444] width 100 height 31
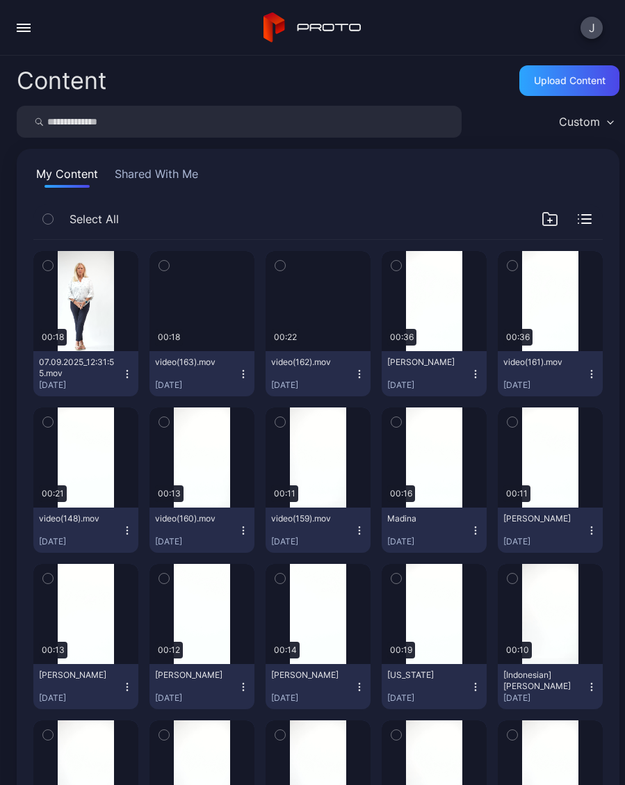
click at [0, 0] on div "Preview" at bounding box center [0, 0] width 0 height 0
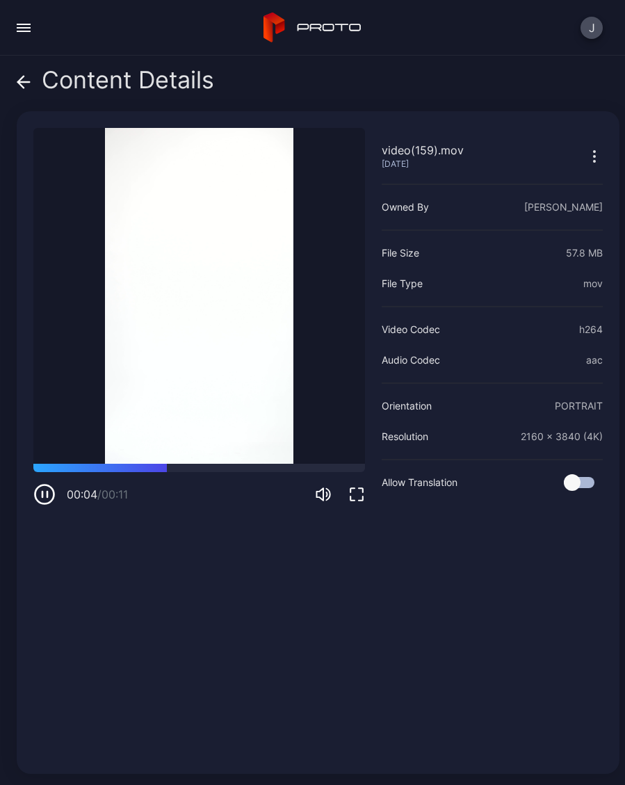
click at [31, 90] on div "Content Details" at bounding box center [115, 83] width 197 height 33
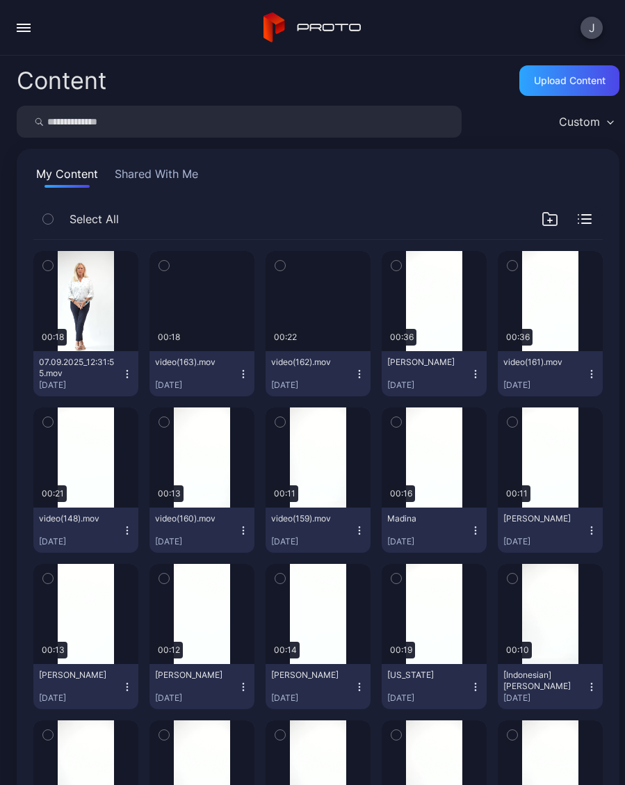
click at [0, 0] on div "Preview" at bounding box center [0, 0] width 0 height 0
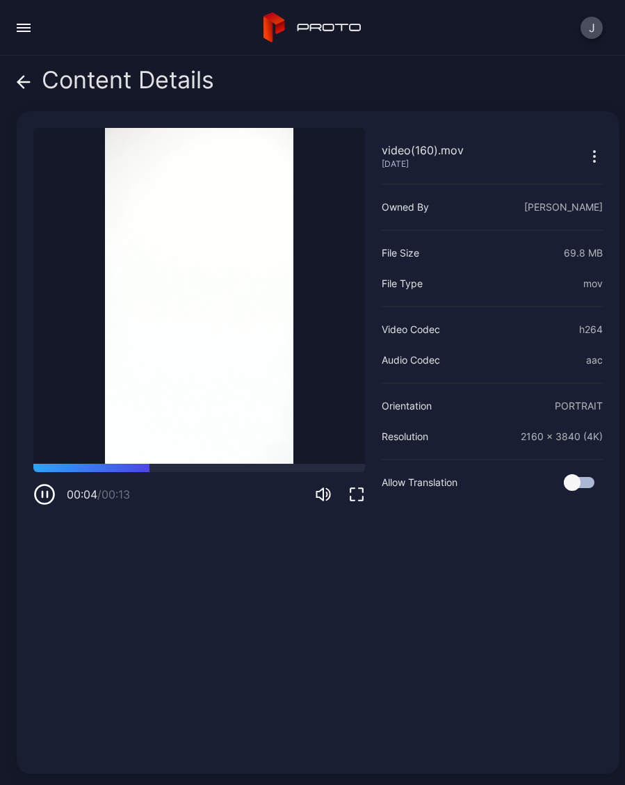
click at [23, 82] on icon at bounding box center [24, 82] width 12 height 0
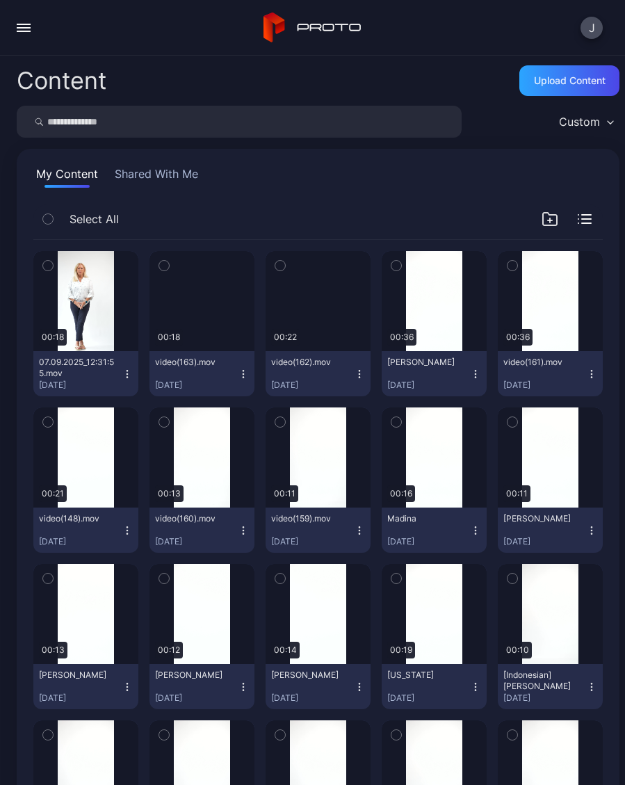
click at [325, 470] on div "Preview" at bounding box center [318, 457] width 105 height 100
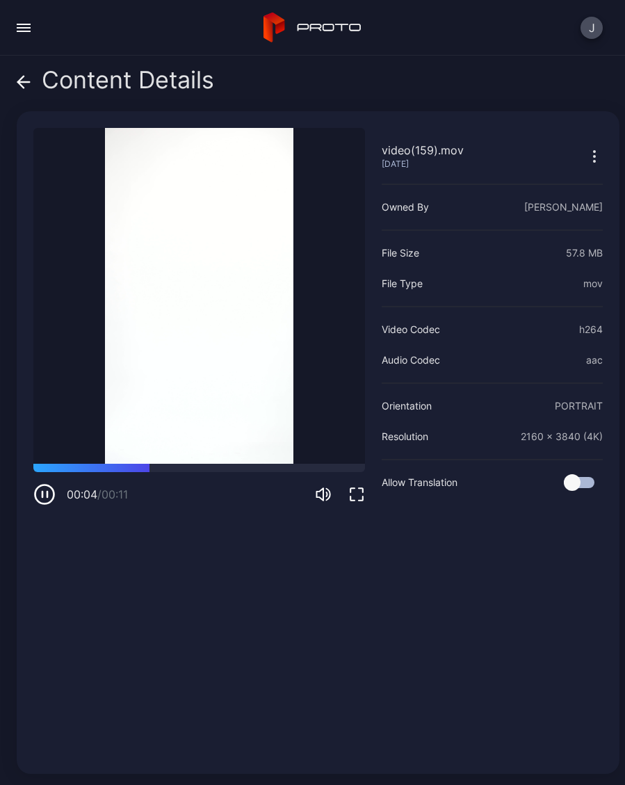
click at [31, 95] on div "Content Details" at bounding box center [115, 83] width 197 height 33
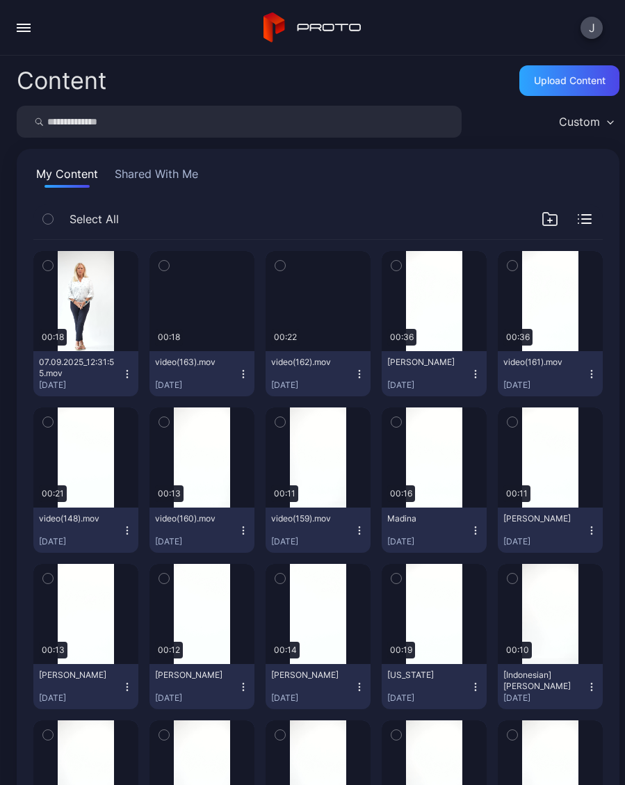
click at [327, 470] on div "Preview" at bounding box center [318, 457] width 105 height 100
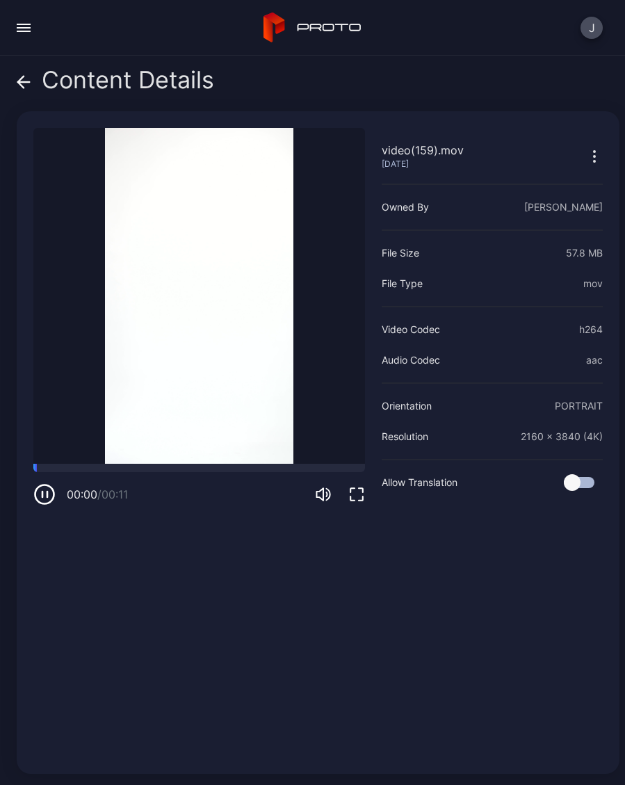
click at [34, 90] on div "Content Details" at bounding box center [115, 83] width 197 height 33
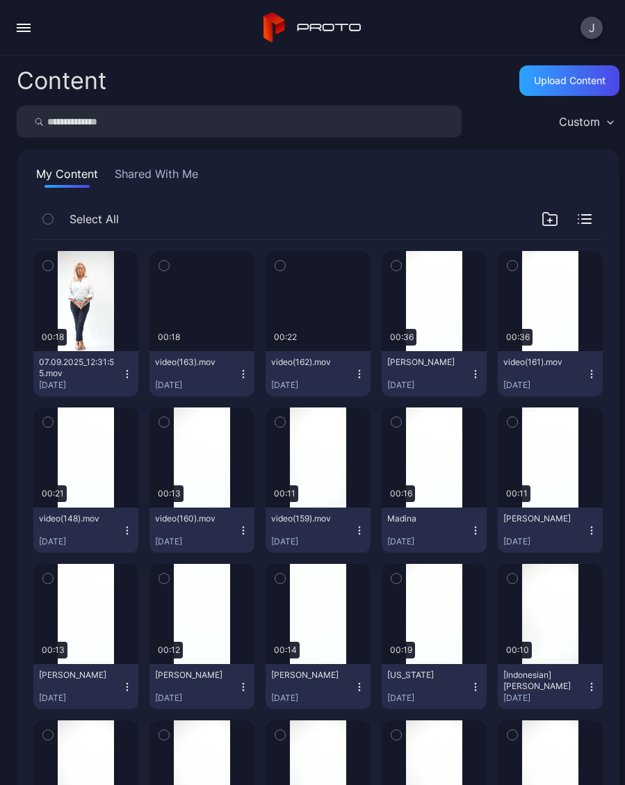
click at [366, 535] on button "video(159).mov [DATE]" at bounding box center [318, 530] width 105 height 45
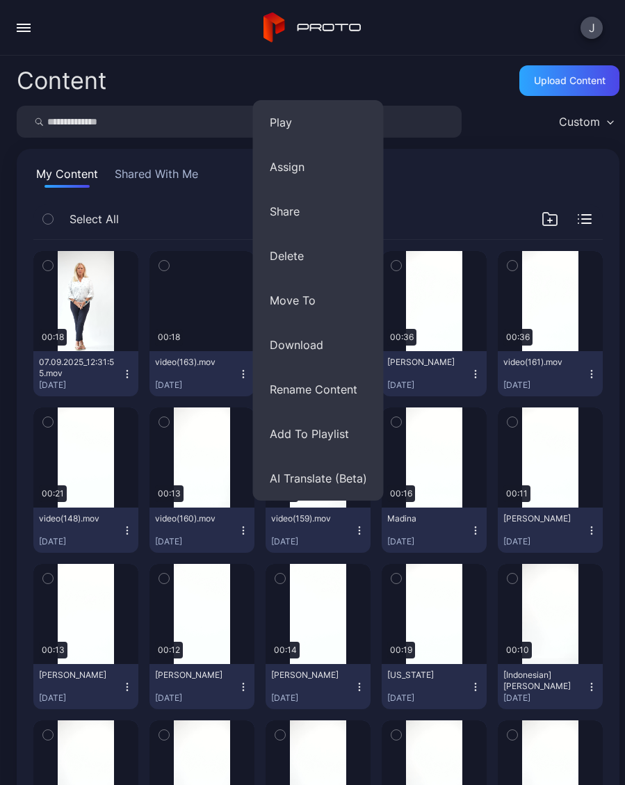
click at [348, 394] on button "Rename Content" at bounding box center [318, 389] width 131 height 44
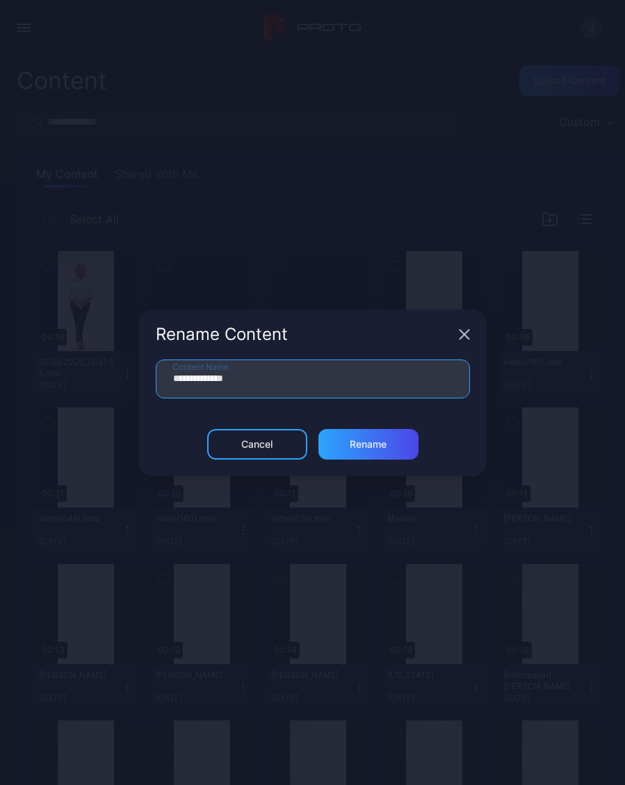
click at [284, 381] on input "**********" at bounding box center [313, 378] width 314 height 39
type input "*"
type input "*********"
click at [389, 446] on div "Rename" at bounding box center [368, 444] width 100 height 31
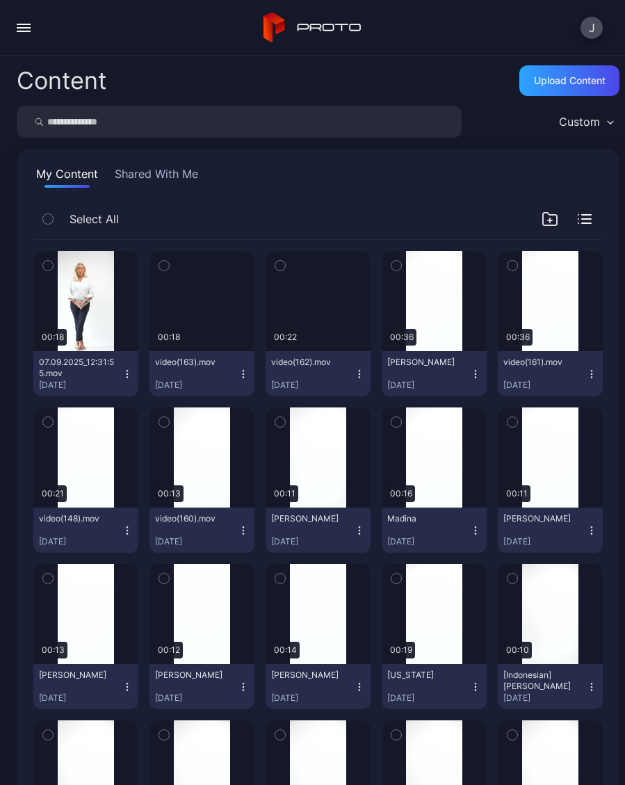
click at [245, 533] on icon "button" at bounding box center [243, 530] width 11 height 11
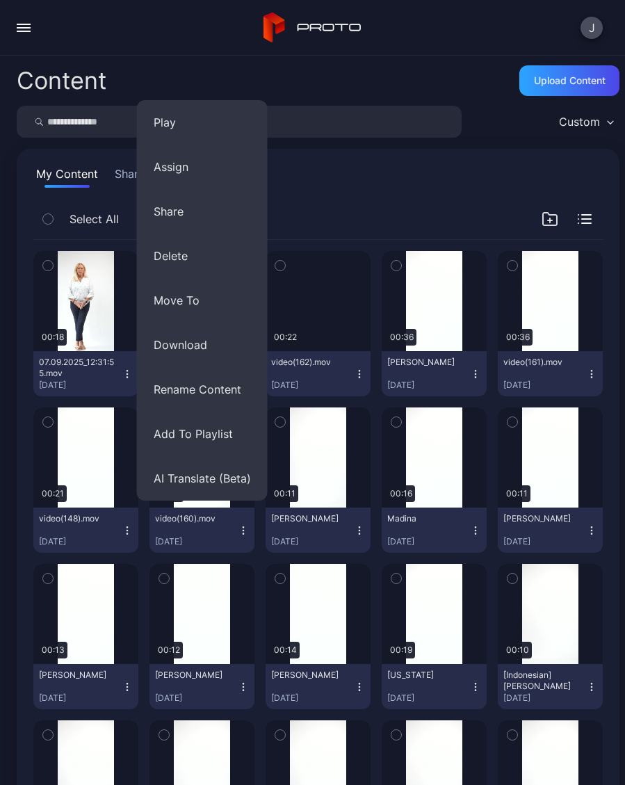
click at [231, 397] on button "Rename Content" at bounding box center [202, 389] width 131 height 44
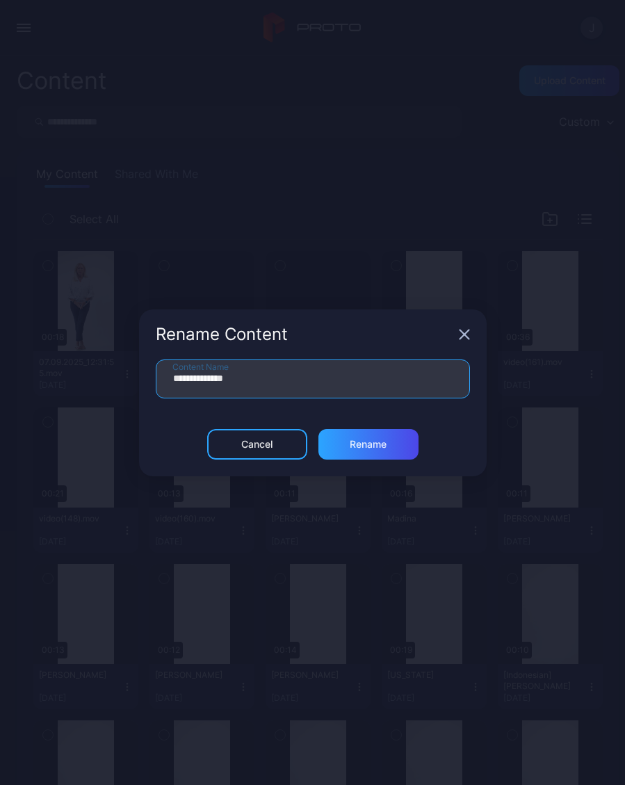
click at [292, 381] on input "**********" at bounding box center [313, 378] width 314 height 39
type input "*"
type input "**********"
click at [390, 453] on div "Rename" at bounding box center [368, 444] width 100 height 31
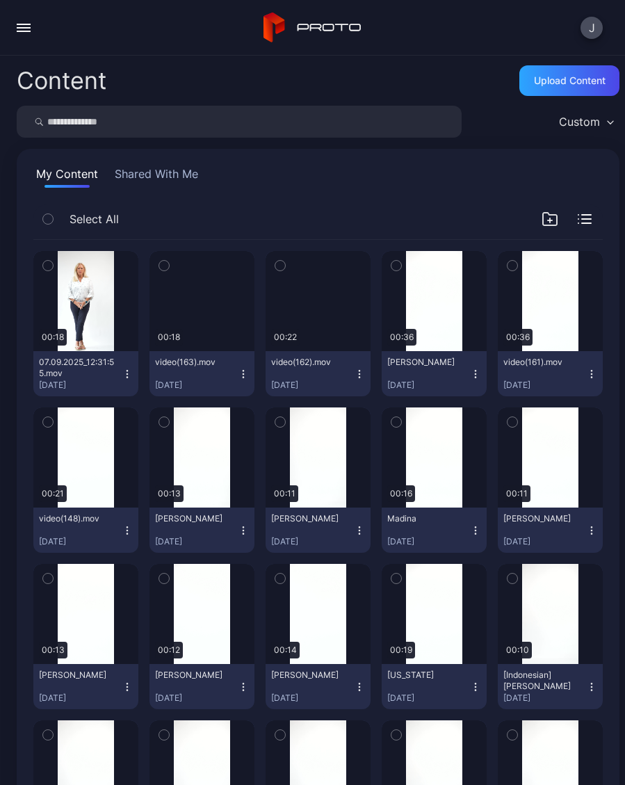
click at [86, 472] on div "Preview" at bounding box center [85, 457] width 105 height 100
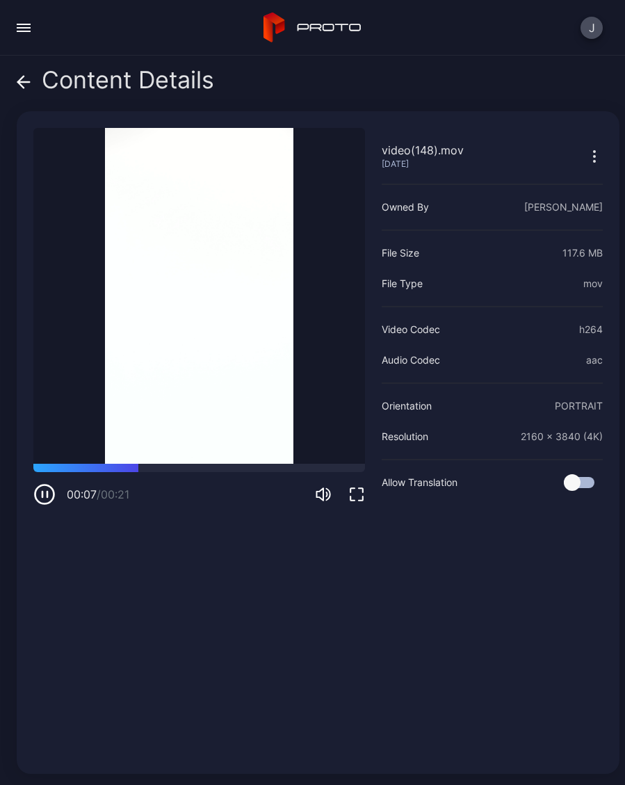
click at [31, 93] on div "Content Details" at bounding box center [115, 83] width 197 height 33
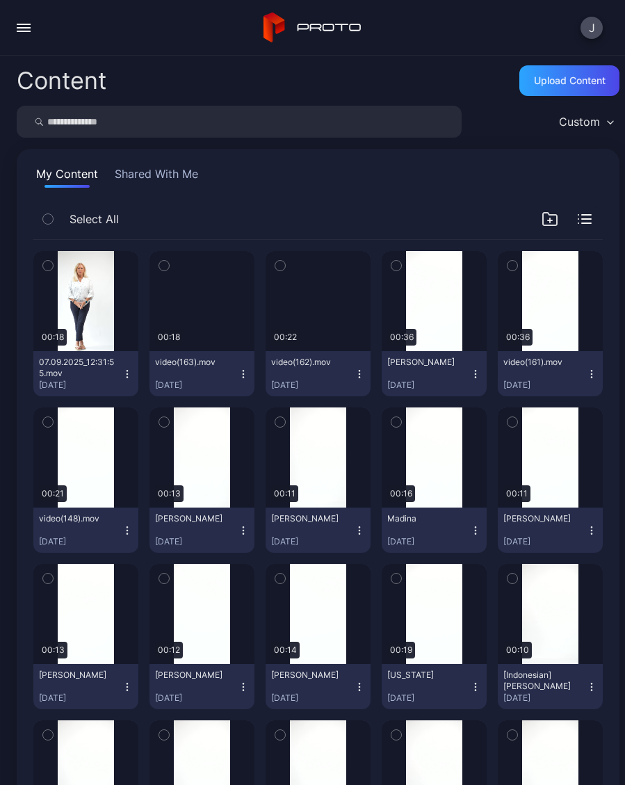
click at [0, 0] on div "Preview" at bounding box center [0, 0] width 0 height 0
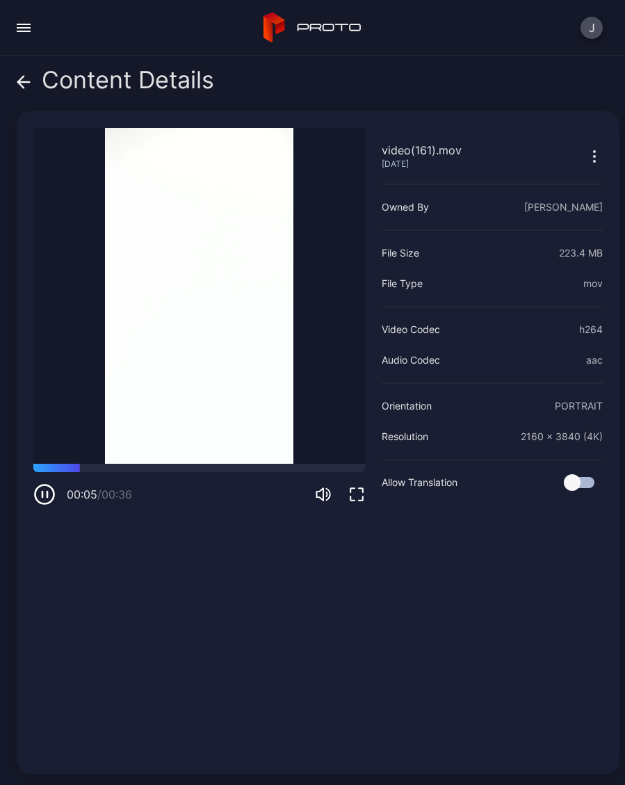
click at [26, 89] on span at bounding box center [24, 80] width 14 height 26
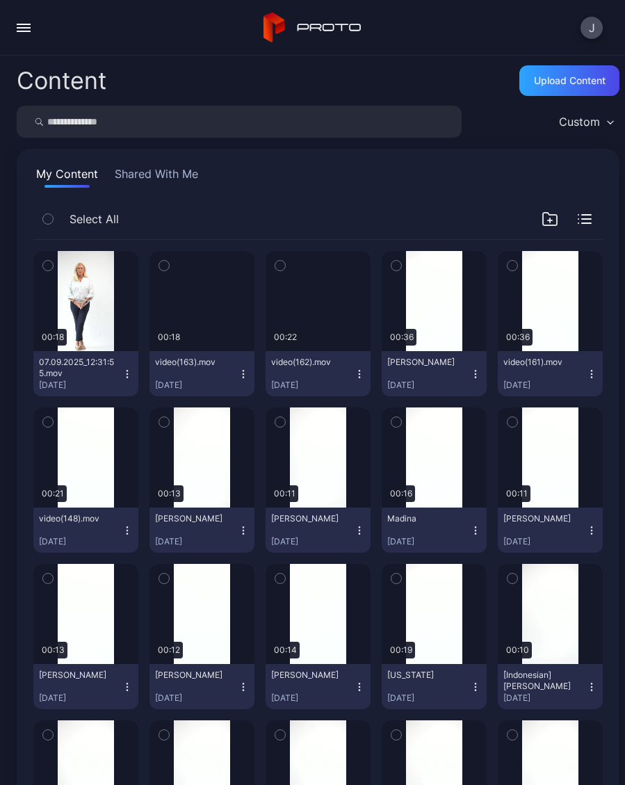
click at [90, 474] on div "Preview" at bounding box center [85, 457] width 105 height 100
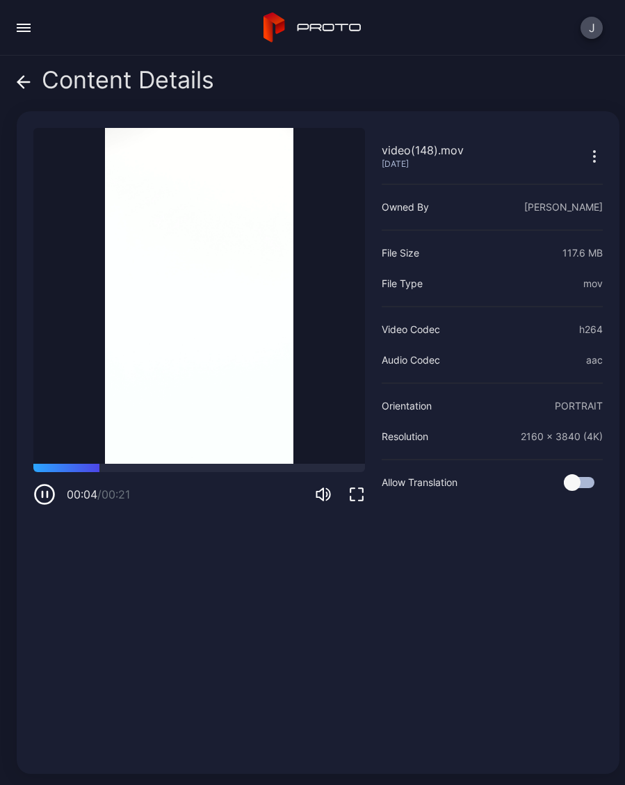
click at [28, 91] on span at bounding box center [24, 80] width 14 height 26
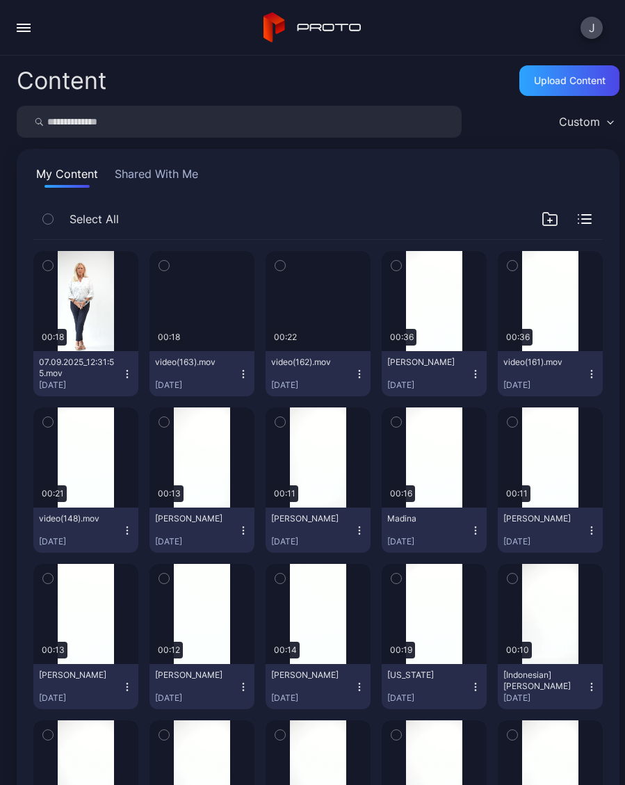
click at [129, 538] on button "video(148).mov [DATE]" at bounding box center [85, 530] width 105 height 45
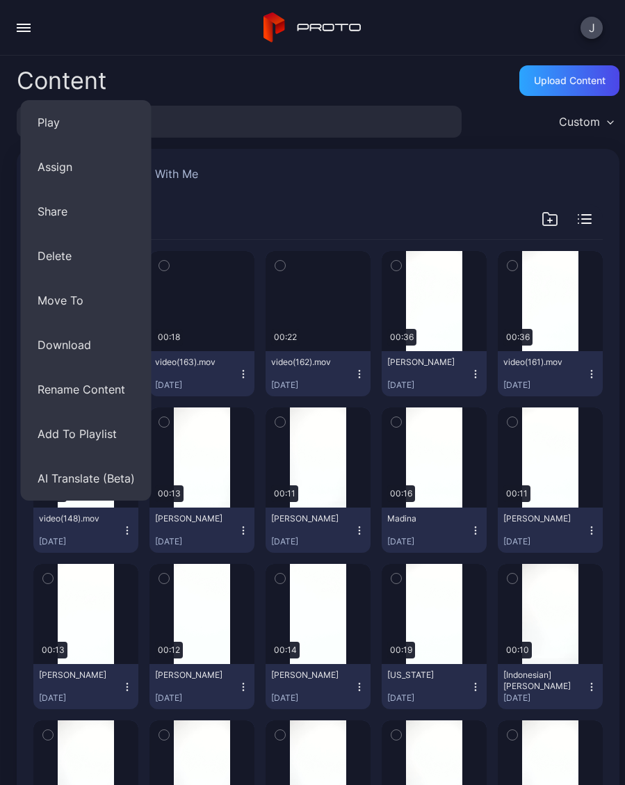
click at [127, 396] on button "Rename Content" at bounding box center [86, 389] width 131 height 44
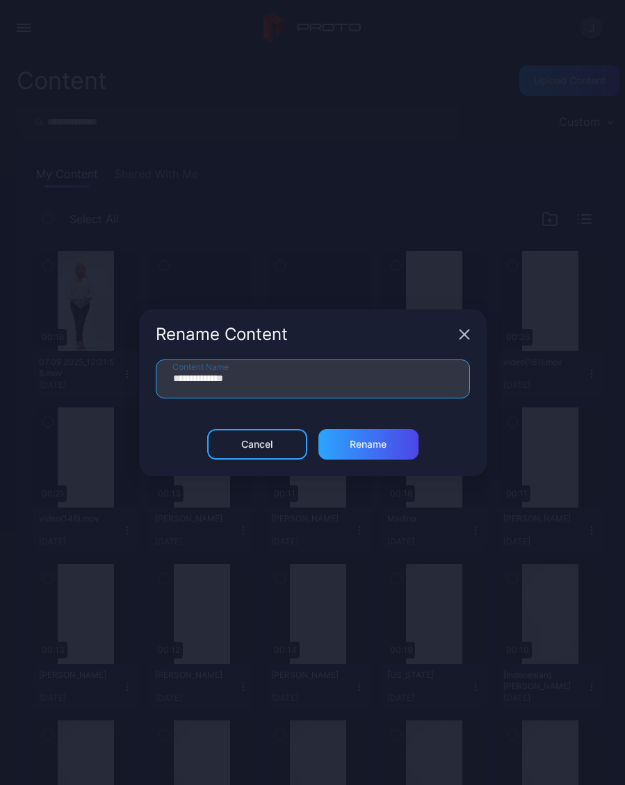
click at [311, 388] on input "**********" at bounding box center [313, 378] width 314 height 39
type input "*"
type input "**********"
click at [388, 453] on div "Rename" at bounding box center [368, 444] width 100 height 31
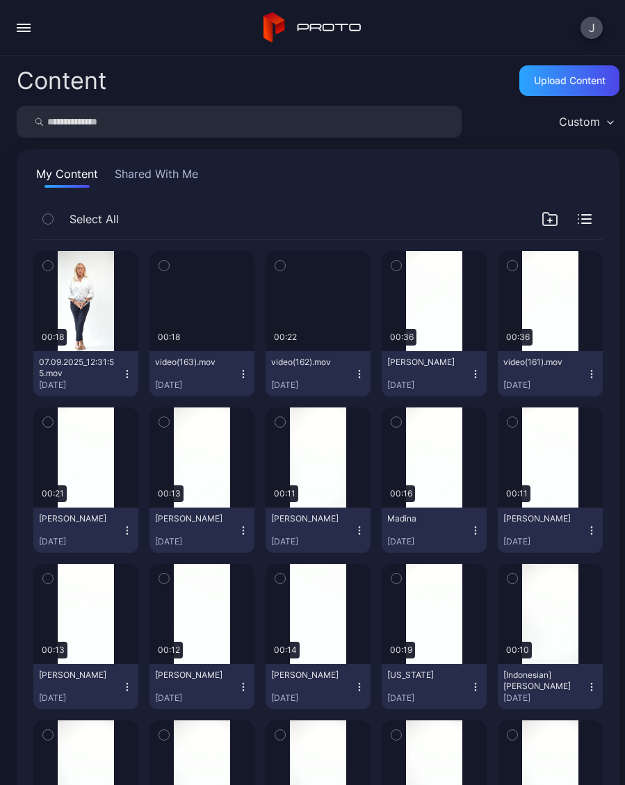
click at [595, 373] on icon "button" at bounding box center [591, 373] width 11 height 11
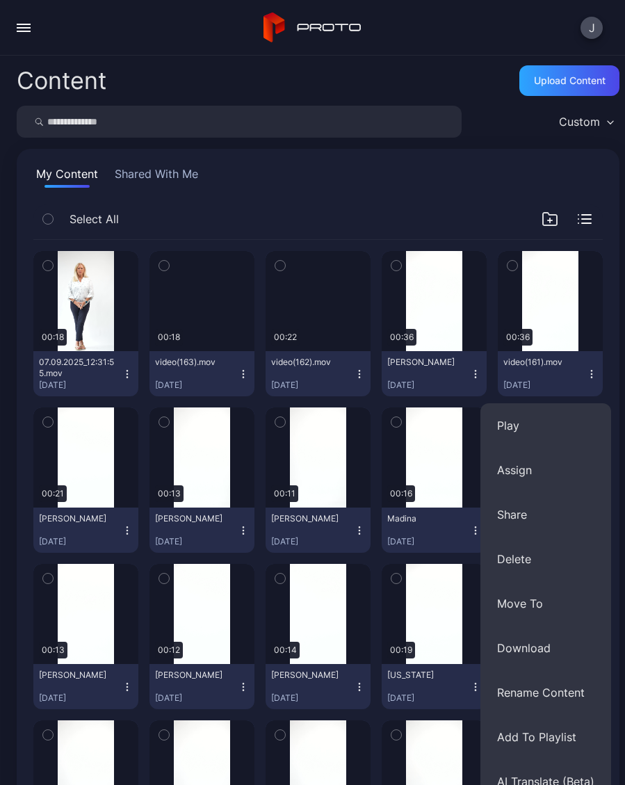
click at [522, 558] on button "Delete" at bounding box center [545, 559] width 131 height 44
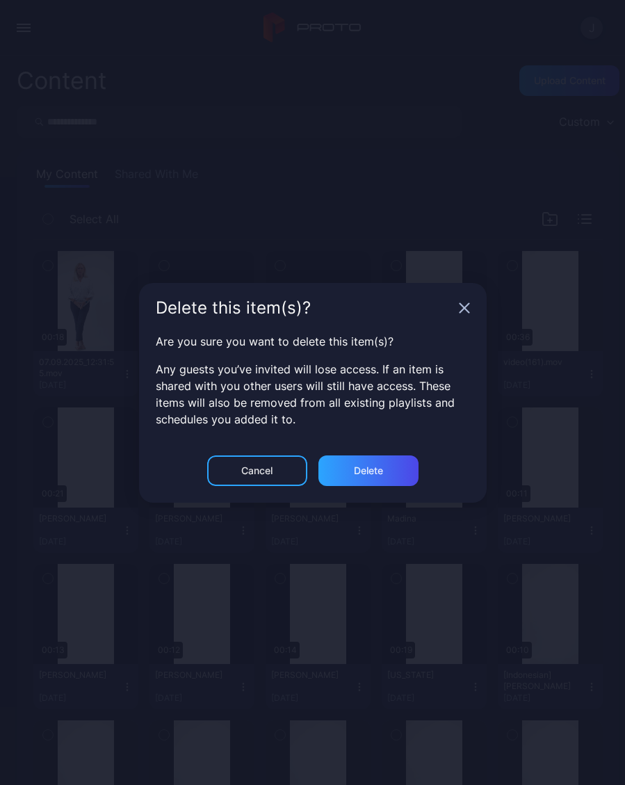
click at [387, 471] on div "Delete" at bounding box center [368, 470] width 100 height 31
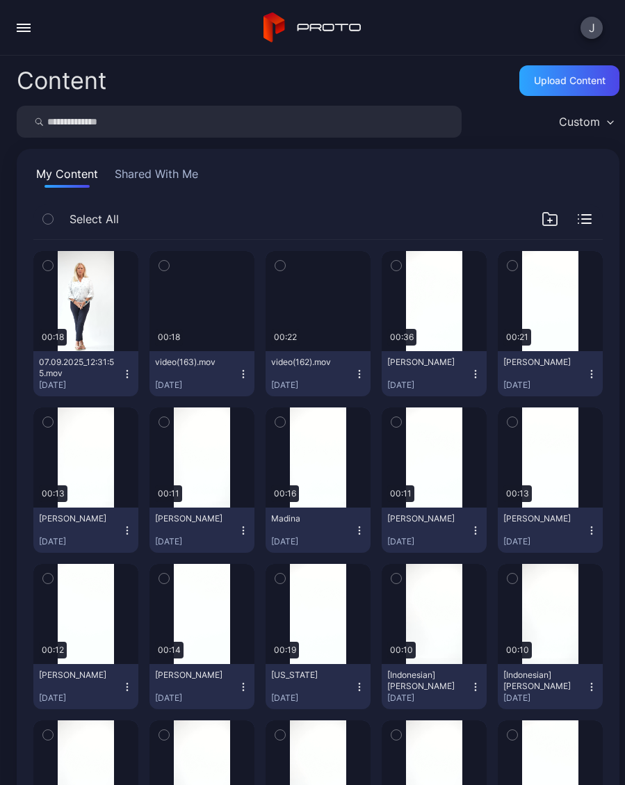
click at [0, 0] on div "Preview" at bounding box center [0, 0] width 0 height 0
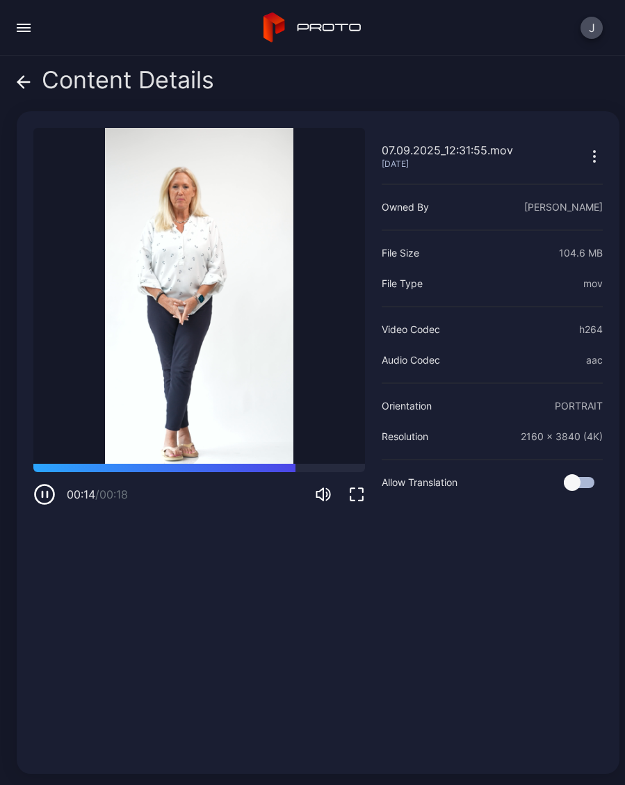
click at [29, 87] on icon at bounding box center [24, 82] width 14 height 14
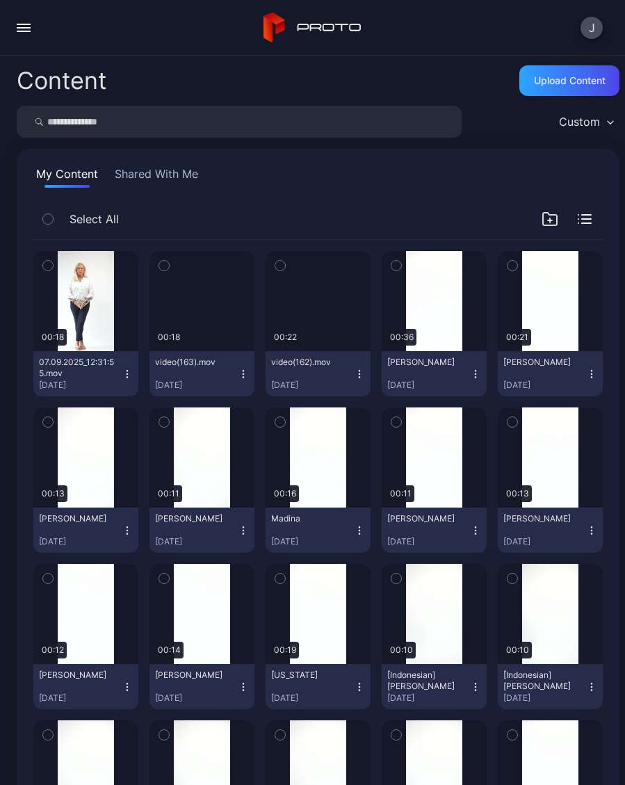
click at [360, 380] on button "video(162).mov [DATE]" at bounding box center [318, 373] width 105 height 45
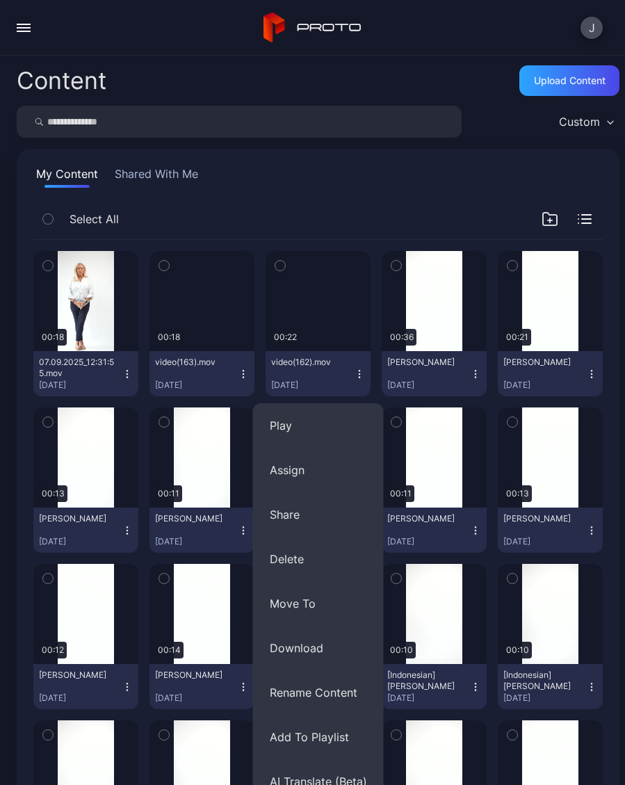
click at [312, 562] on button "Delete" at bounding box center [318, 559] width 131 height 44
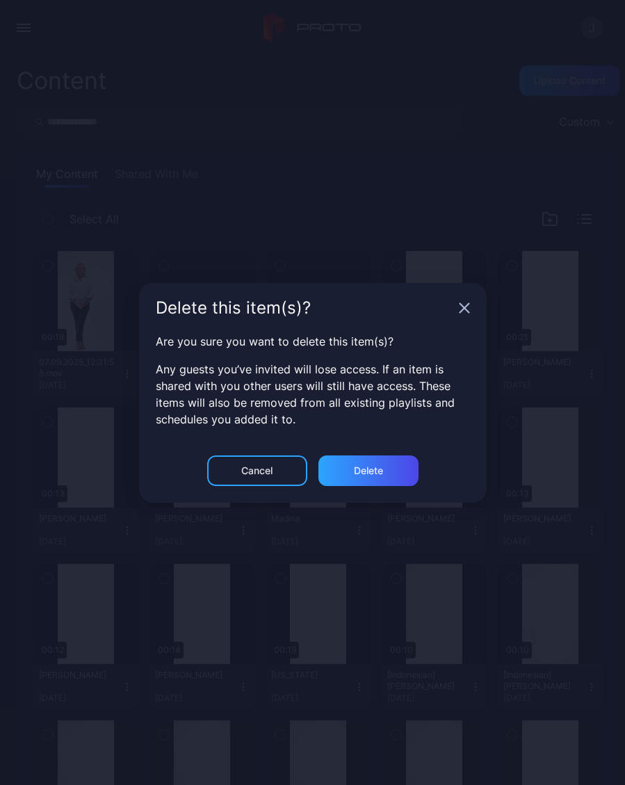
click at [391, 475] on div "Delete" at bounding box center [368, 470] width 100 height 31
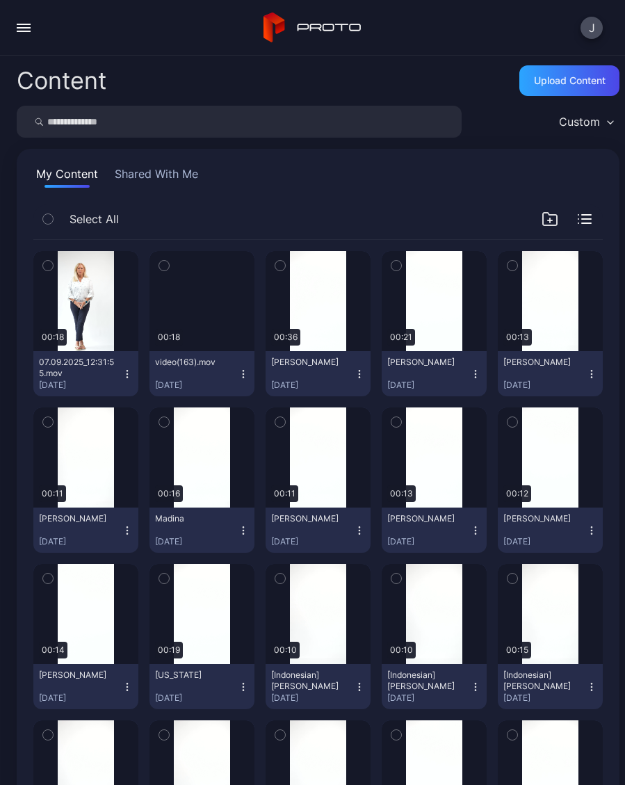
click at [245, 375] on icon "button" at bounding box center [243, 373] width 11 height 11
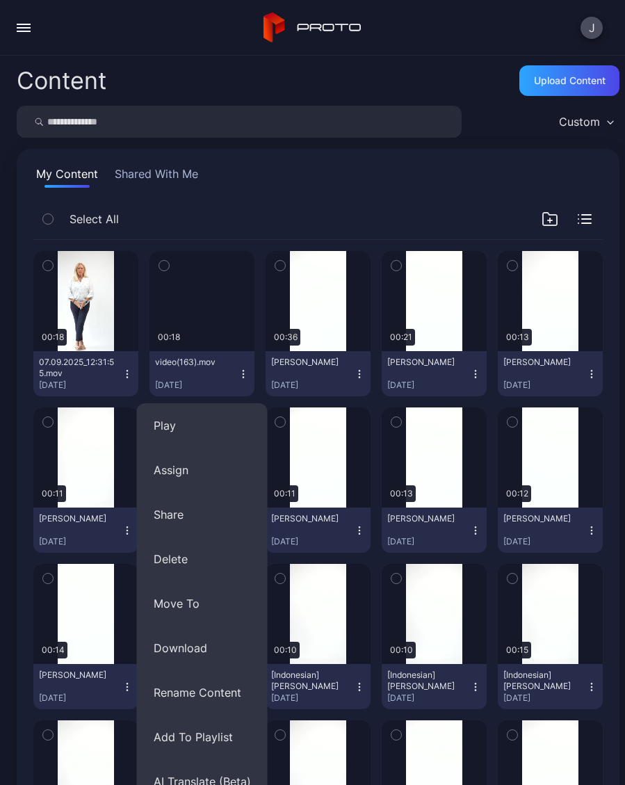
click at [186, 558] on button "Delete" at bounding box center [202, 559] width 131 height 44
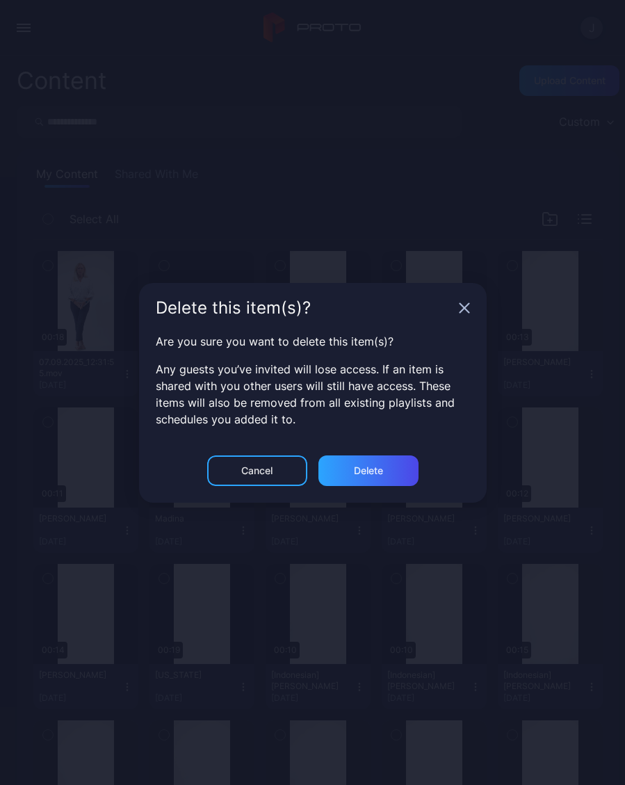
click at [384, 474] on div "Delete" at bounding box center [368, 470] width 100 height 31
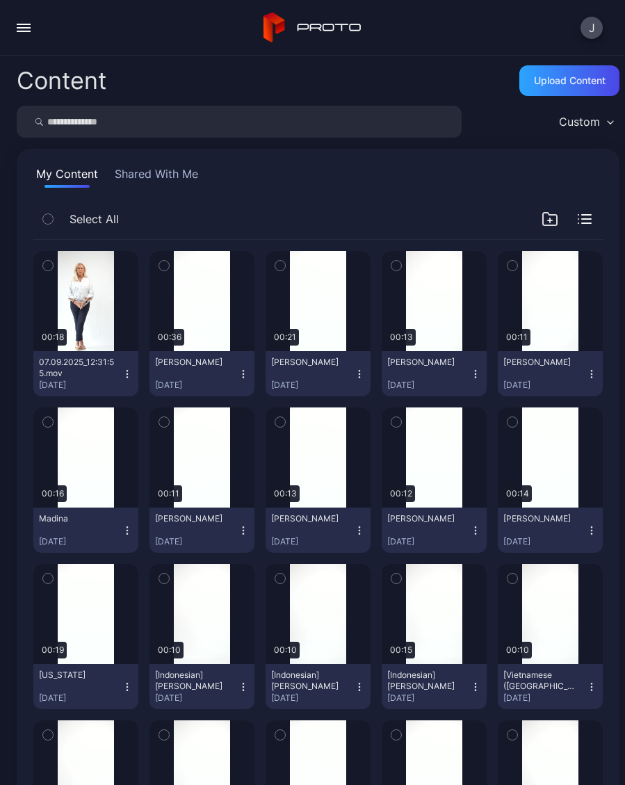
click at [128, 375] on icon "button" at bounding box center [127, 373] width 11 height 11
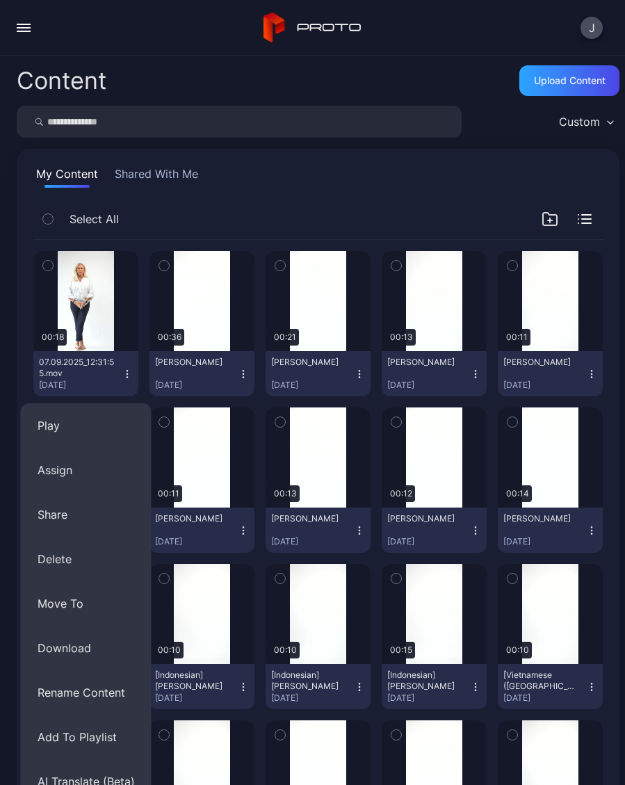
click at [104, 692] on button "Rename Content" at bounding box center [86, 692] width 131 height 44
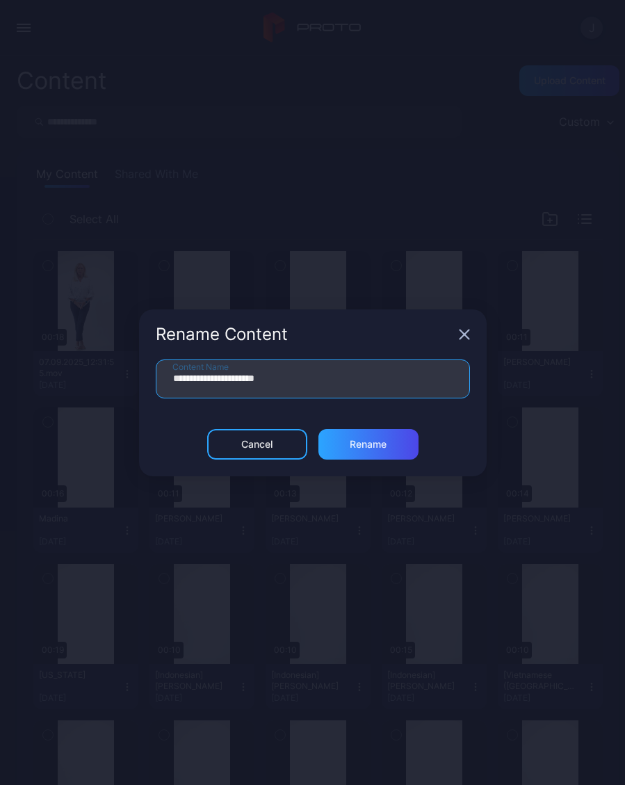
click at [312, 376] on input "**********" at bounding box center [313, 378] width 314 height 39
type input "**"
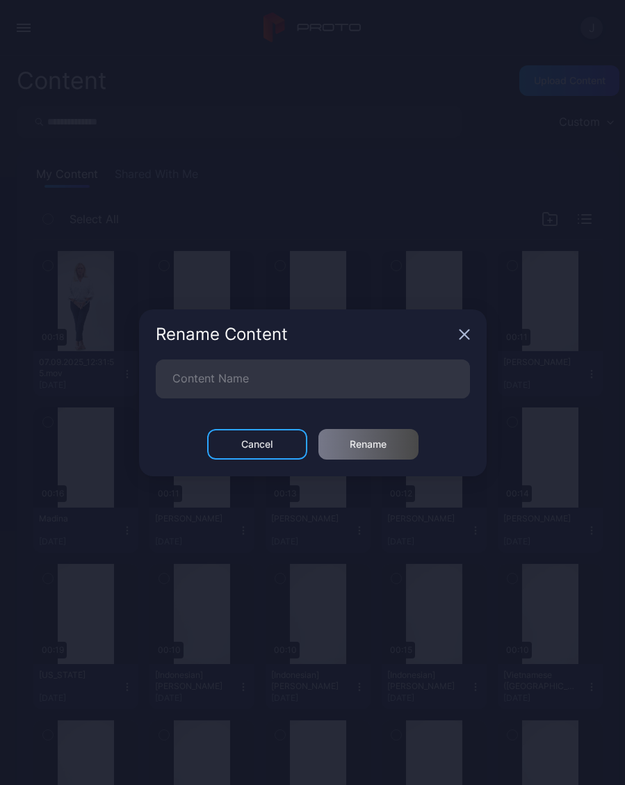
click at [460, 340] on div "Rename Content" at bounding box center [313, 334] width 348 height 50
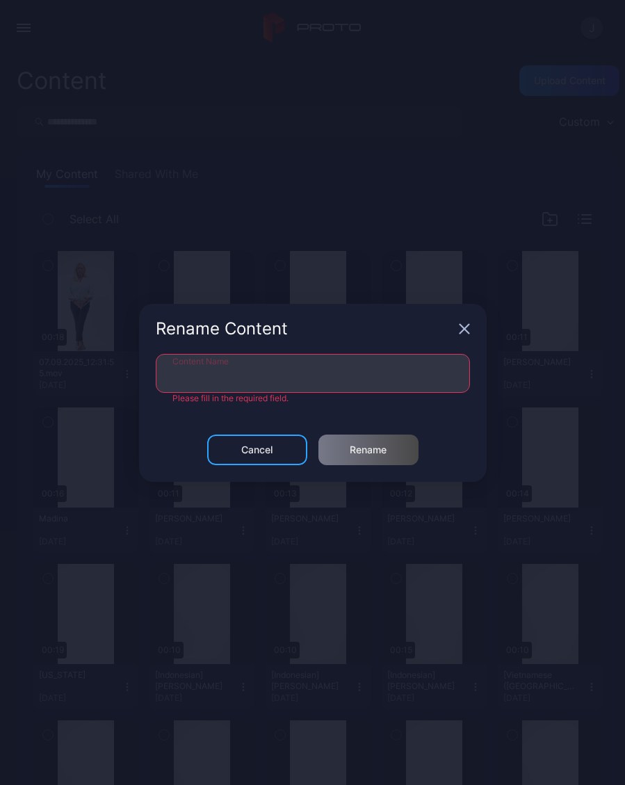
click at [343, 384] on input "Content Name" at bounding box center [313, 373] width 314 height 39
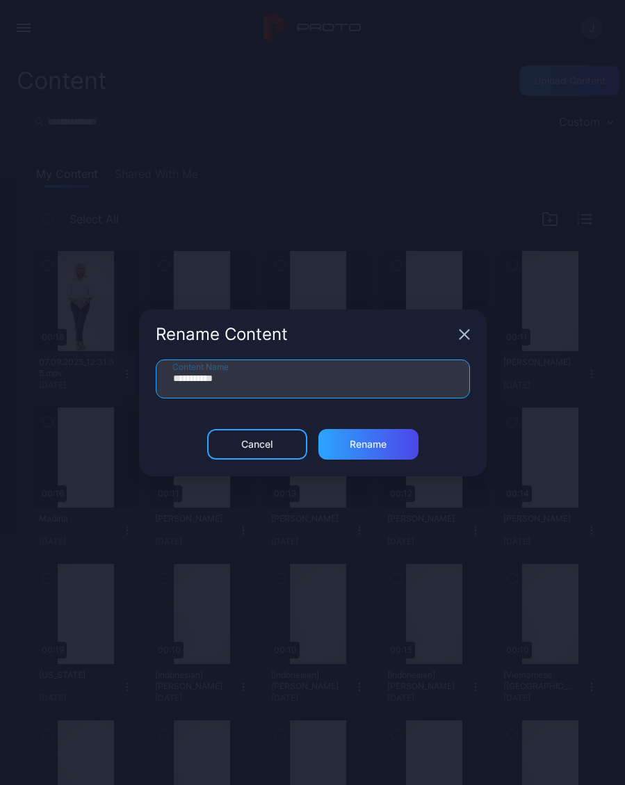
type input "**********"
click at [407, 448] on div "Rename" at bounding box center [368, 444] width 100 height 31
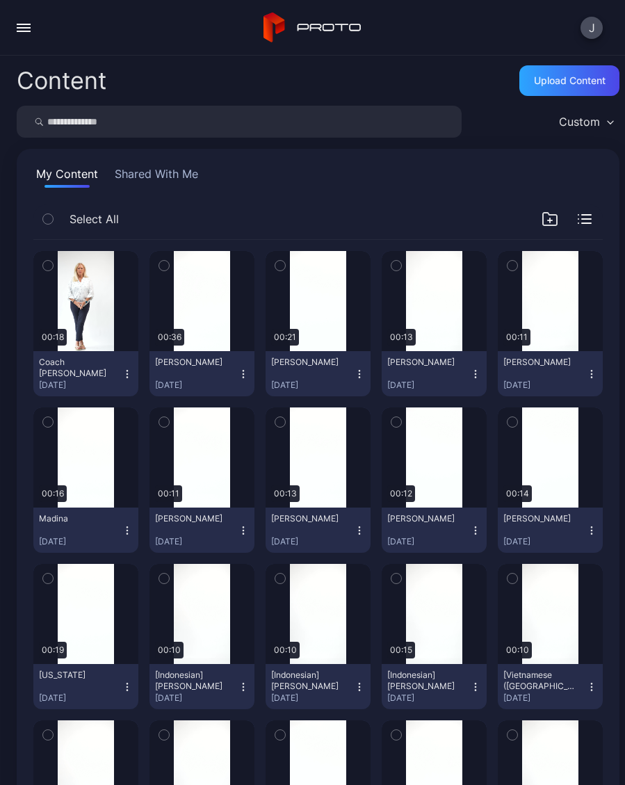
click at [571, 77] on div "Upload Content" at bounding box center [570, 80] width 72 height 11
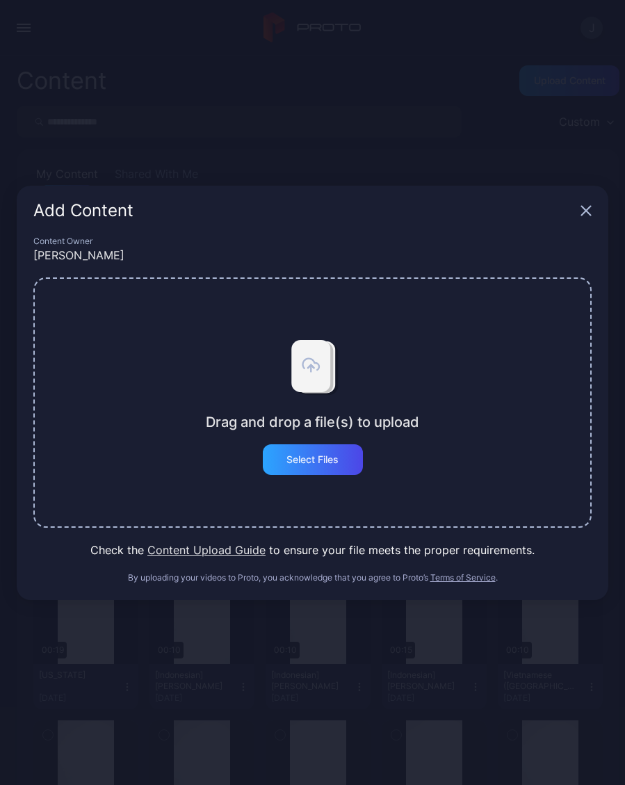
click at [340, 466] on div "Select Files" at bounding box center [313, 459] width 100 height 31
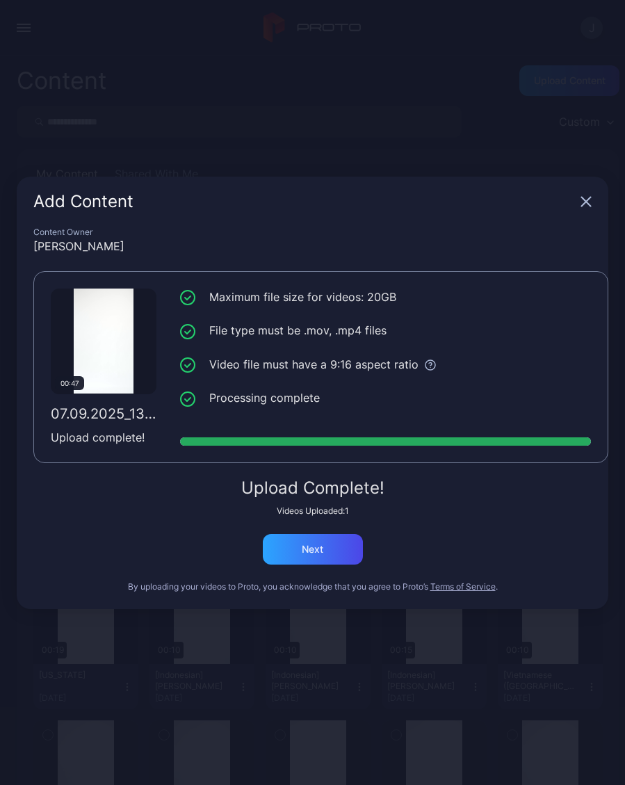
click at [339, 554] on div "Next" at bounding box center [313, 549] width 100 height 31
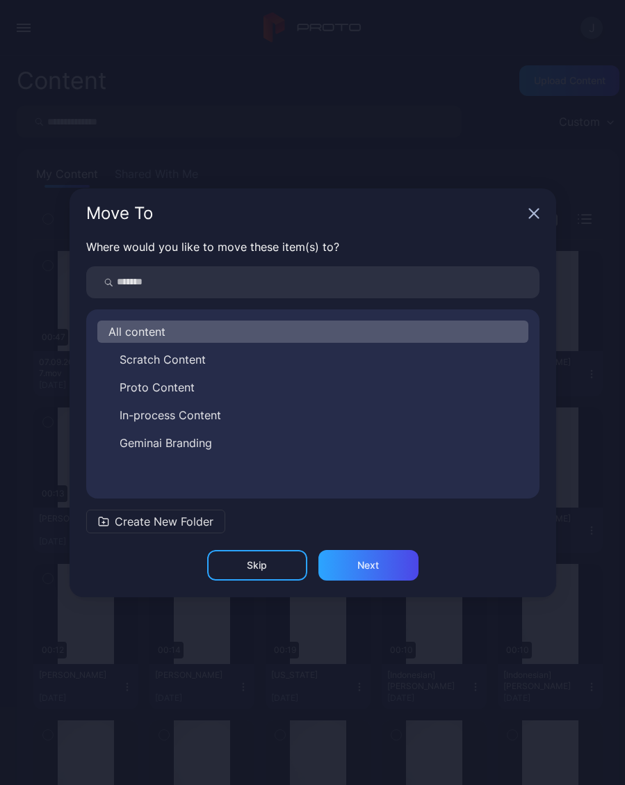
click at [535, 215] on icon "button" at bounding box center [533, 213] width 9 height 9
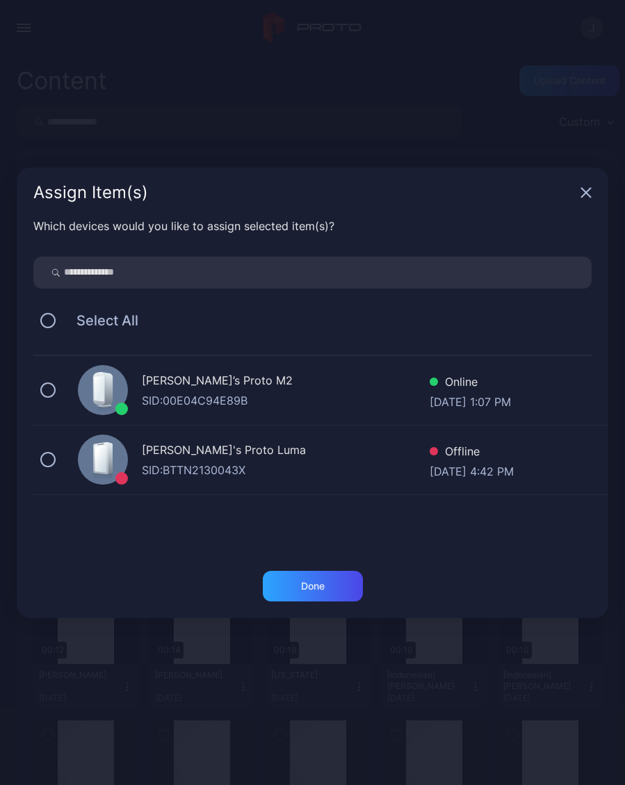
click at [594, 188] on div "Assign Item(s)" at bounding box center [313, 193] width 592 height 50
click at [587, 195] on icon "button" at bounding box center [586, 192] width 9 height 9
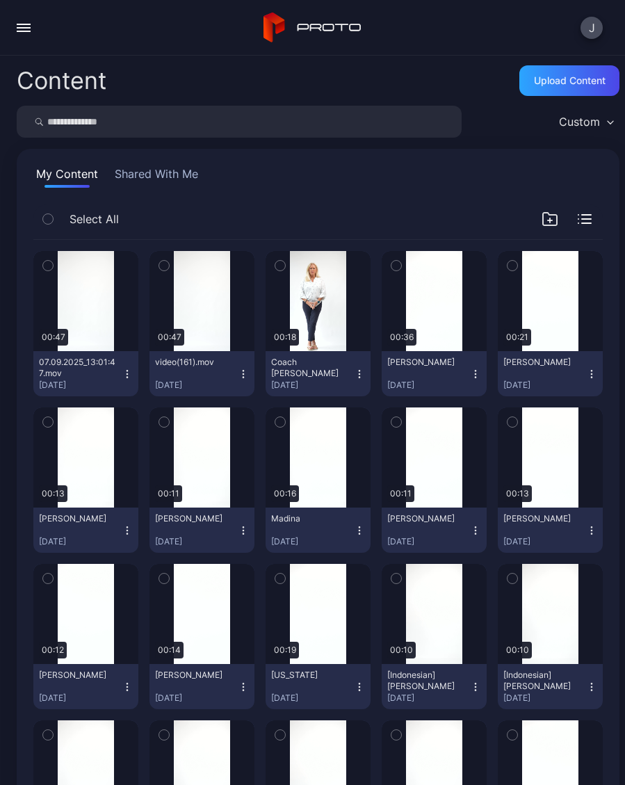
click at [568, 79] on div "Upload Content" at bounding box center [570, 80] width 72 height 11
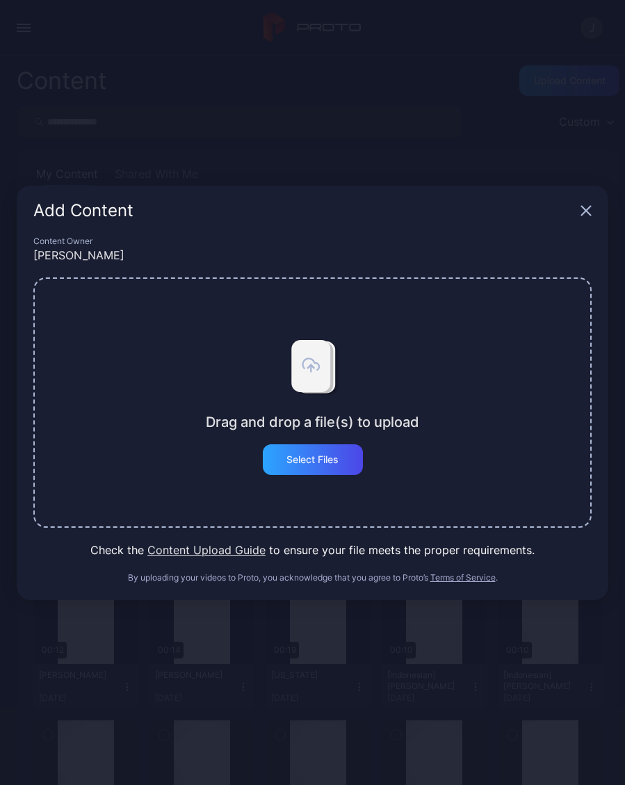
click at [324, 461] on div "Select Files" at bounding box center [312, 459] width 52 height 11
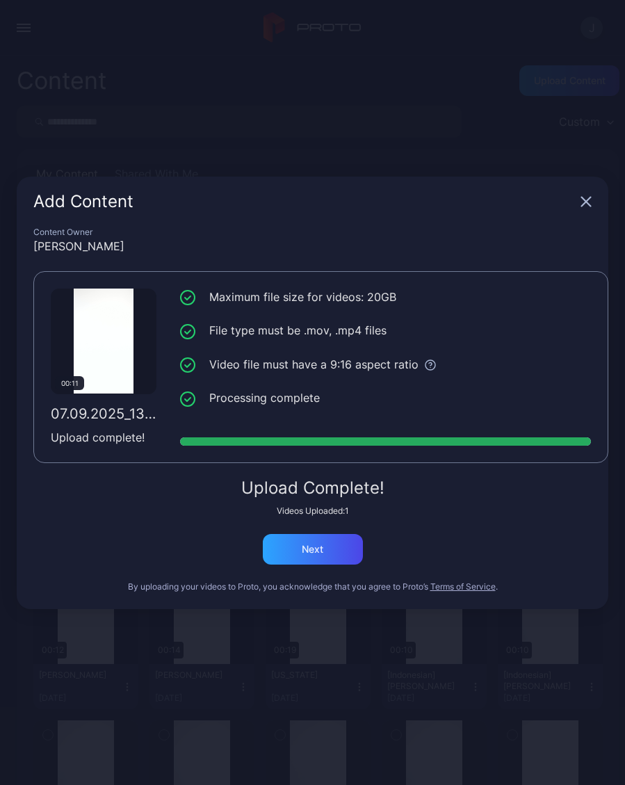
click at [330, 563] on div "Next" at bounding box center [313, 549] width 100 height 31
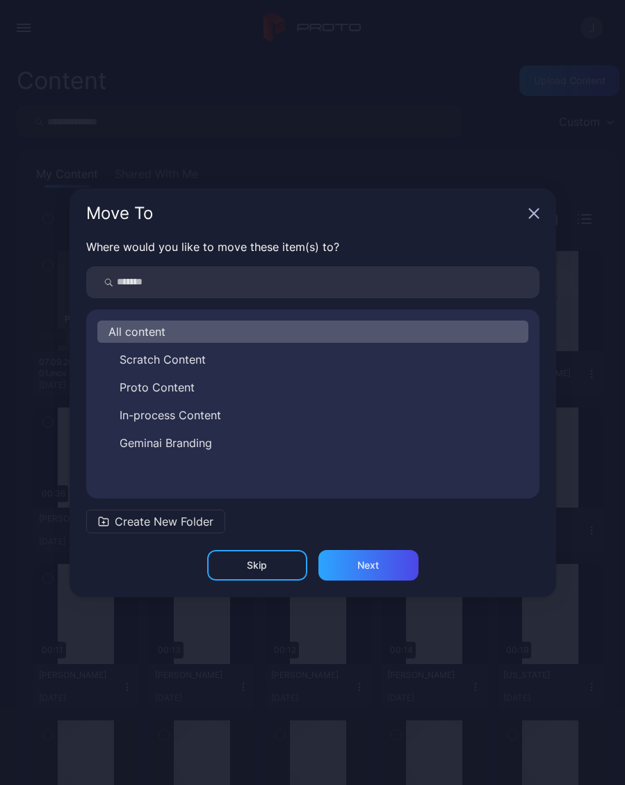
click at [534, 213] on icon "button" at bounding box center [533, 213] width 9 height 9
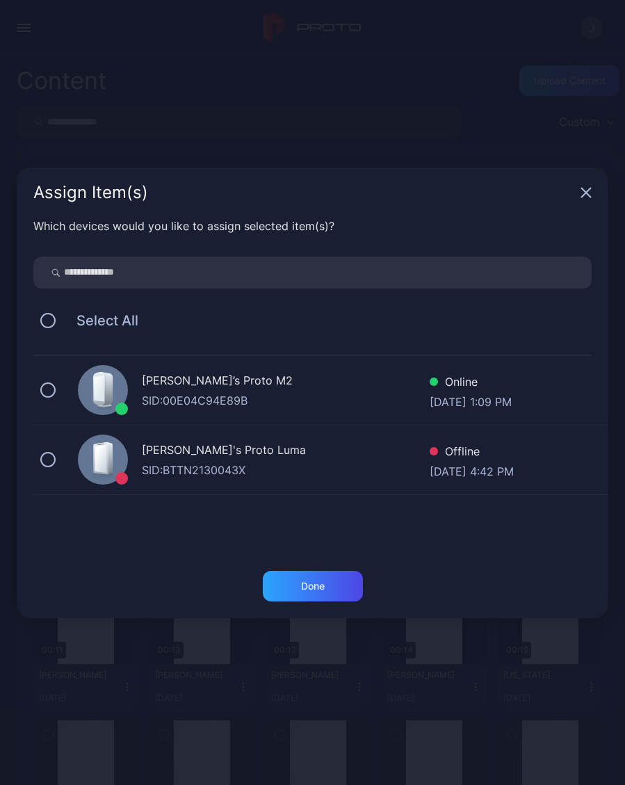
click at [587, 190] on icon "button" at bounding box center [586, 192] width 11 height 11
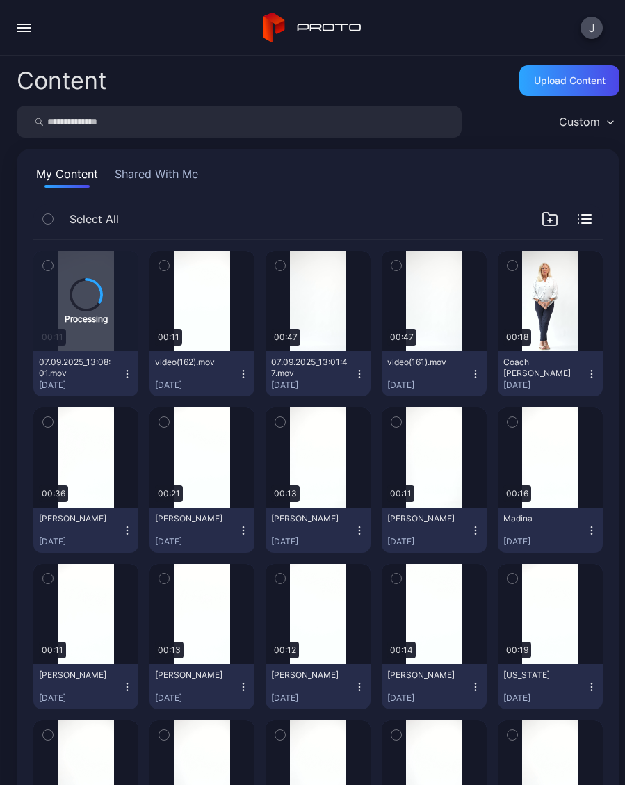
click at [0, 0] on div "Preview" at bounding box center [0, 0] width 0 height 0
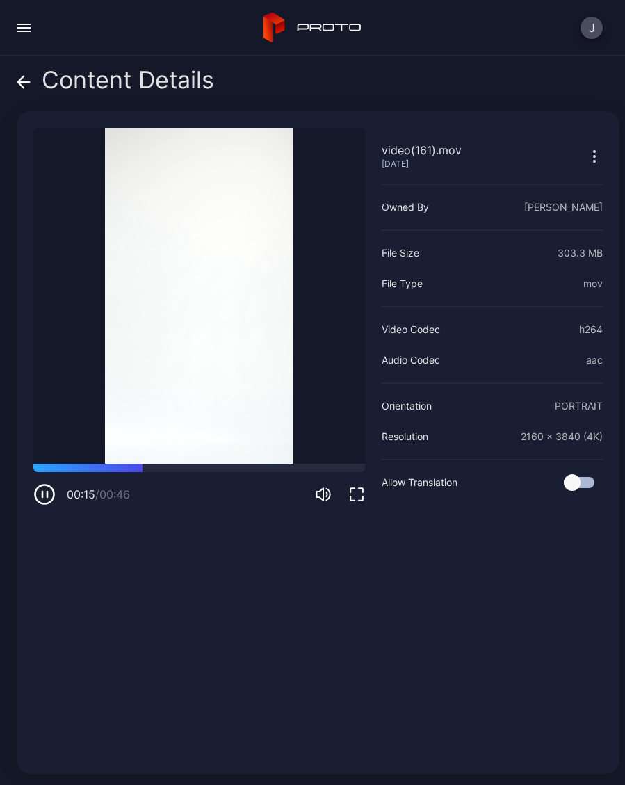
click at [29, 79] on icon at bounding box center [24, 82] width 14 height 14
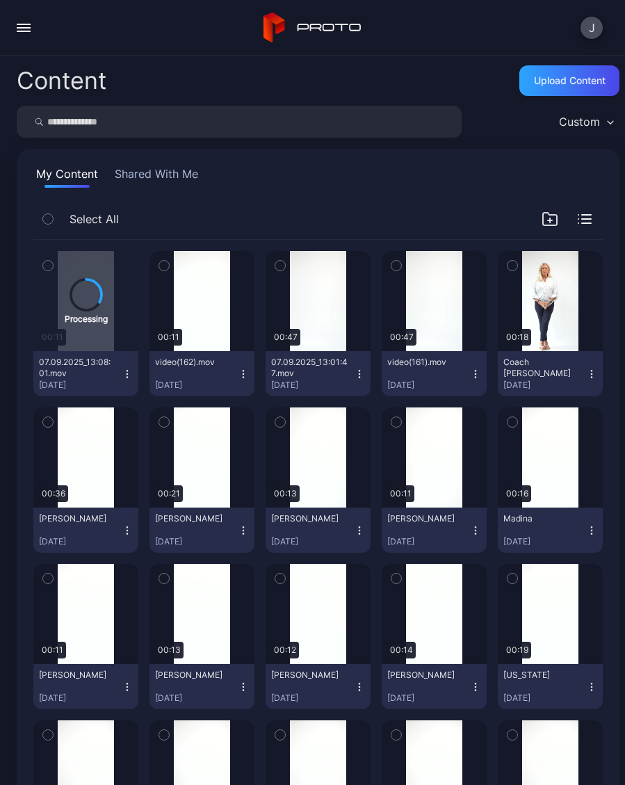
click at [0, 0] on div "Preview" at bounding box center [0, 0] width 0 height 0
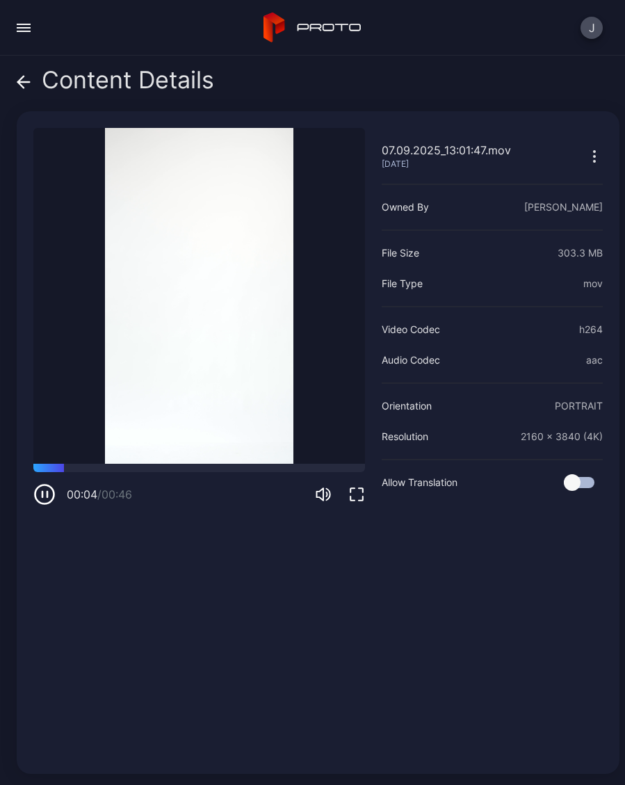
click at [26, 87] on icon at bounding box center [24, 82] width 14 height 14
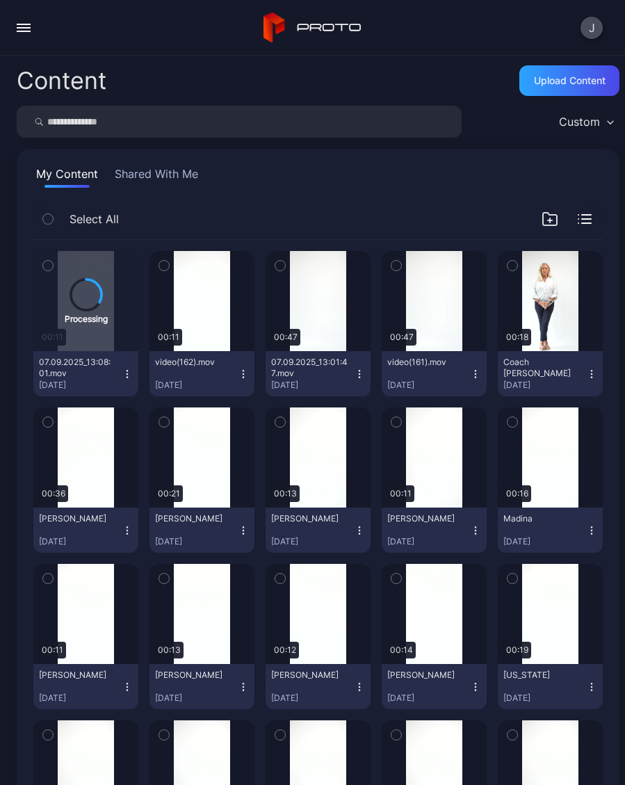
click at [0, 0] on div "Preview" at bounding box center [0, 0] width 0 height 0
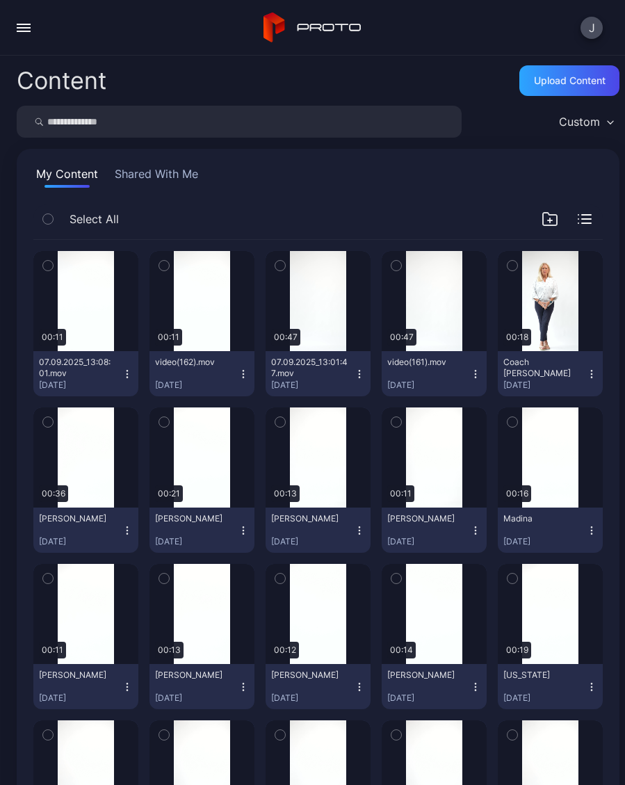
click at [566, 81] on div "Upload Content" at bounding box center [570, 80] width 72 height 11
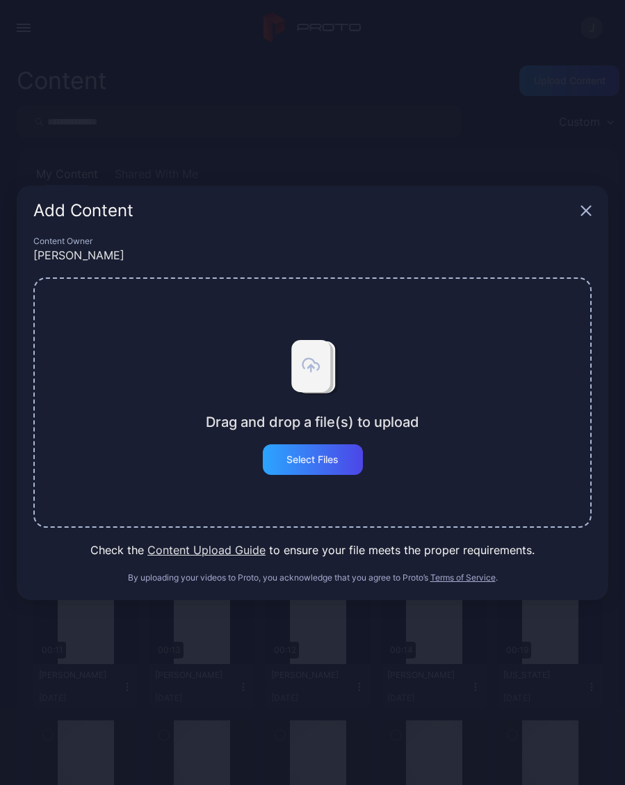
click at [312, 459] on div "Select Files" at bounding box center [312, 459] width 52 height 11
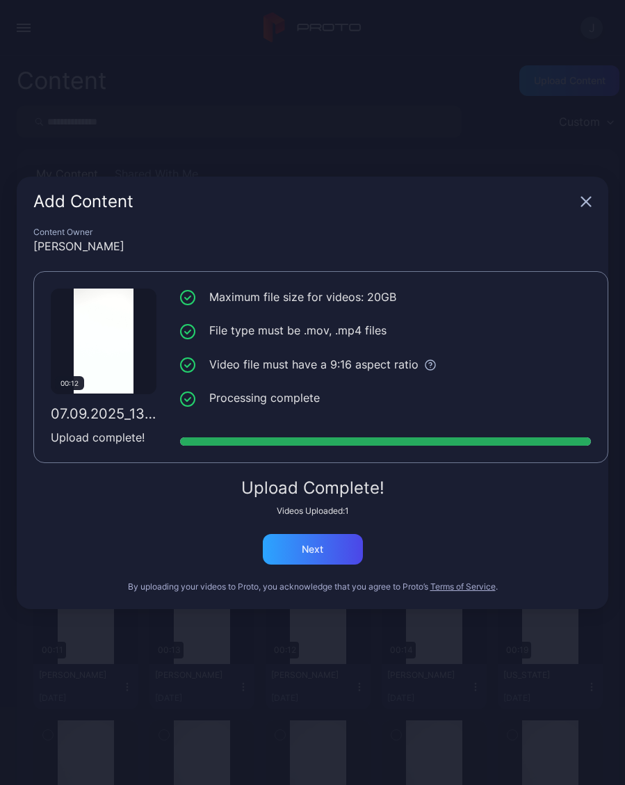
click at [336, 544] on div "Next" at bounding box center [313, 549] width 100 height 31
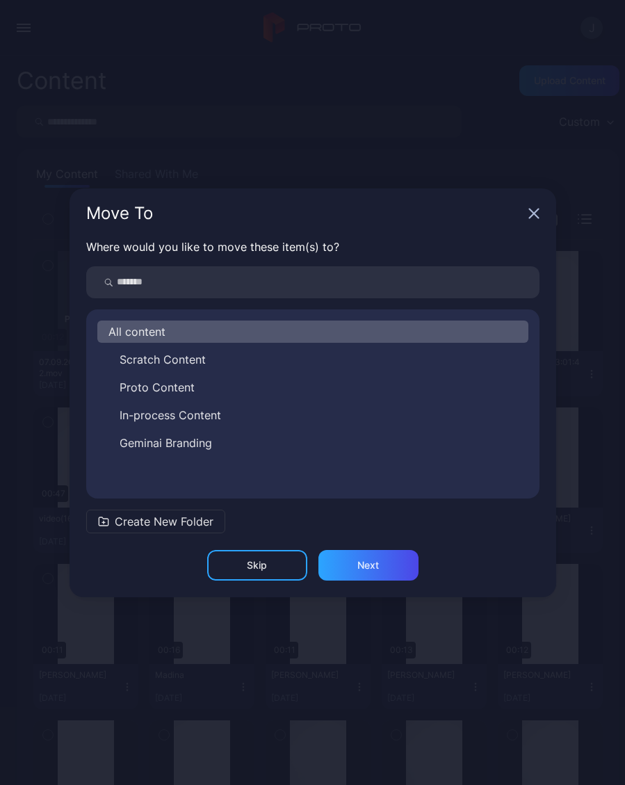
click at [537, 211] on icon "button" at bounding box center [533, 213] width 9 height 9
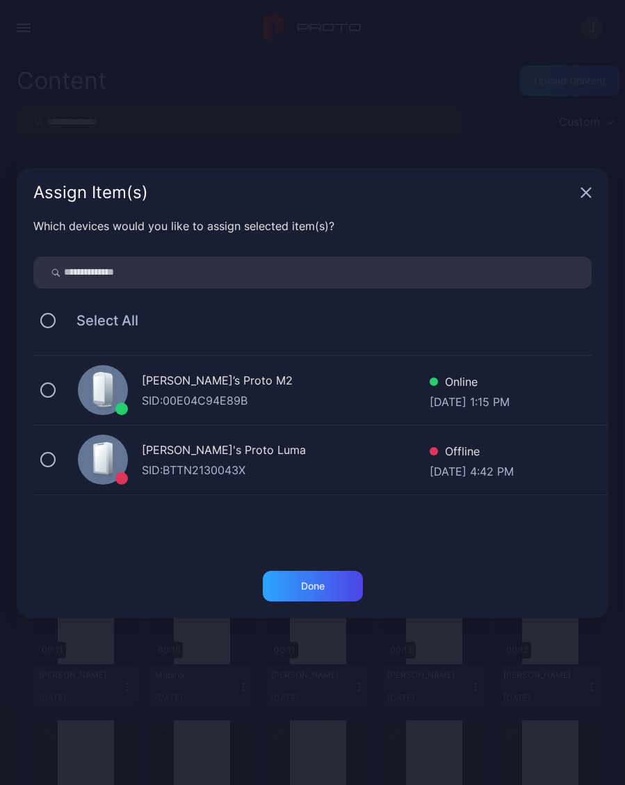
click at [587, 192] on icon "button" at bounding box center [586, 192] width 9 height 9
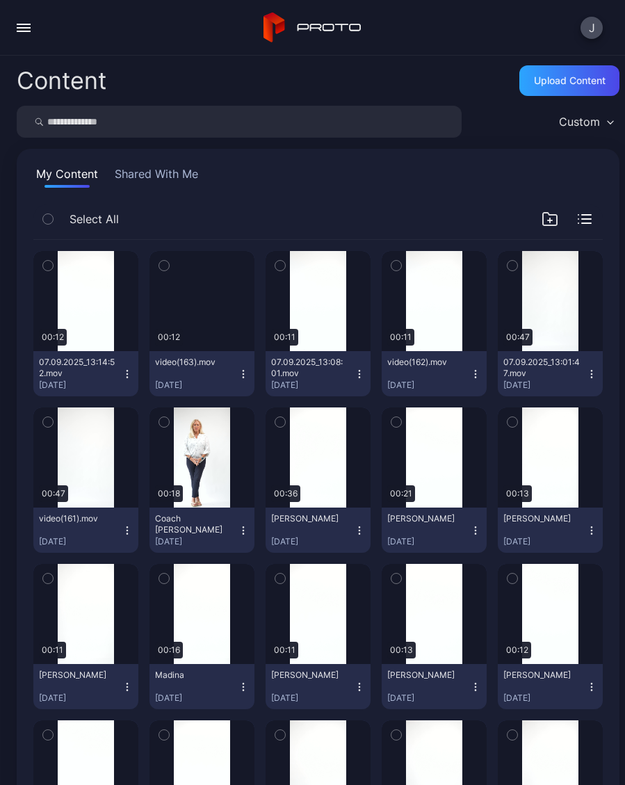
click at [571, 79] on div "Upload Content" at bounding box center [570, 80] width 72 height 11
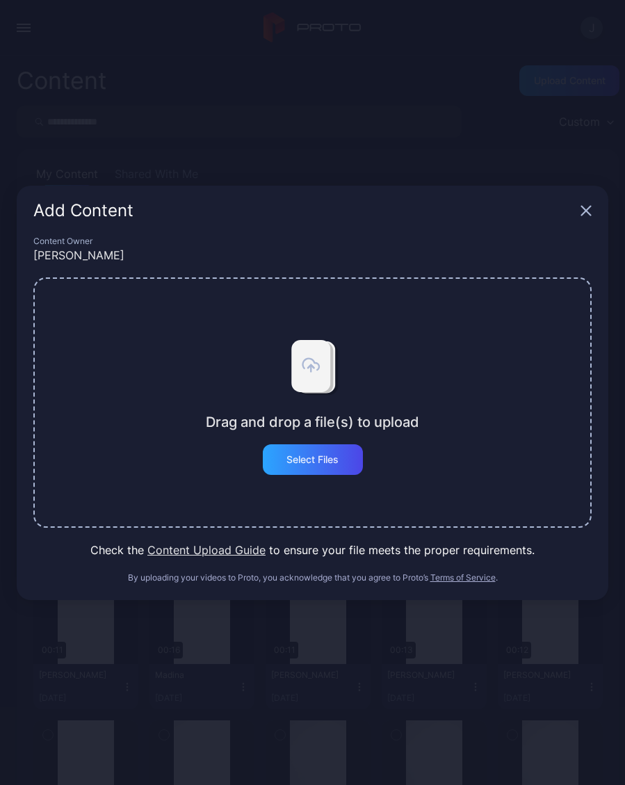
click at [332, 462] on div "Select Files" at bounding box center [312, 459] width 52 height 11
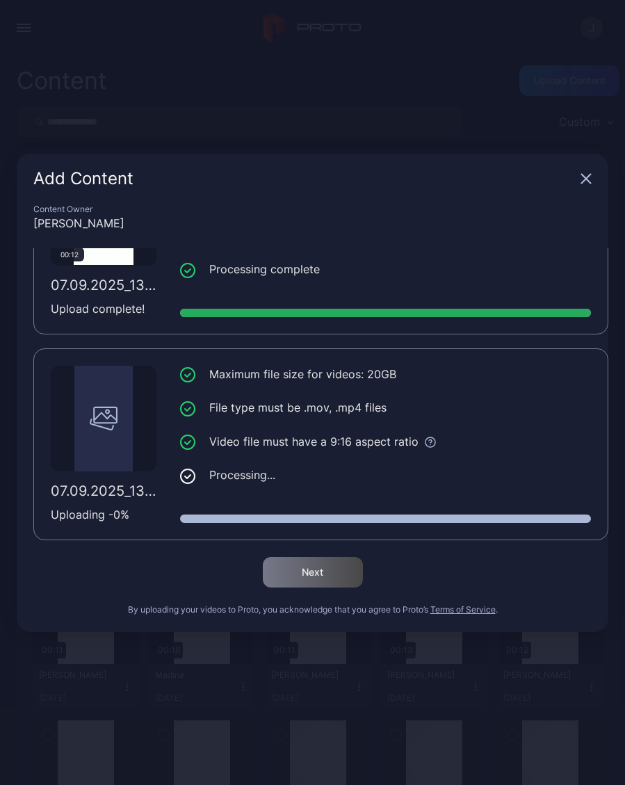
scroll to position [106, 0]
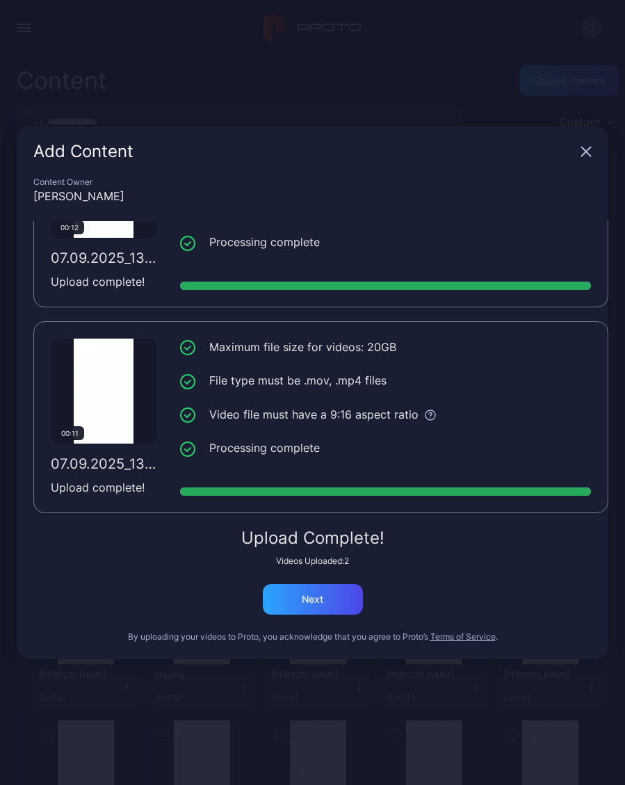
click at [334, 600] on div "Next" at bounding box center [313, 599] width 100 height 31
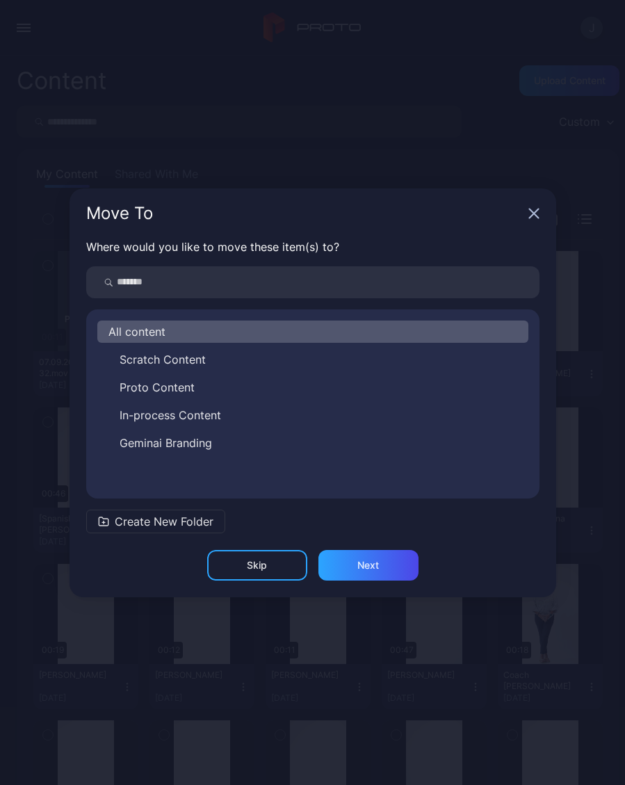
click at [386, 565] on div "Next" at bounding box center [368, 565] width 100 height 31
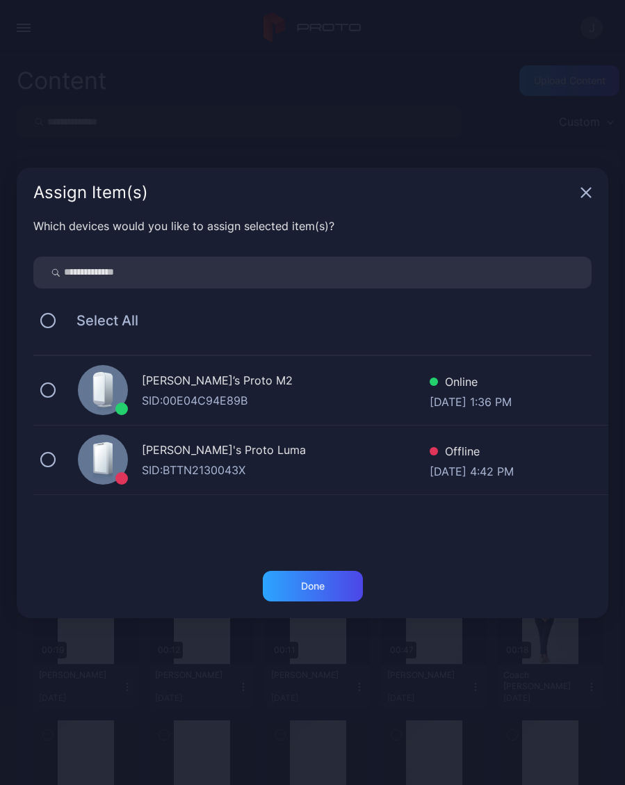
click at [591, 193] on icon "button" at bounding box center [586, 192] width 11 height 11
